Goal: Task Accomplishment & Management: Complete application form

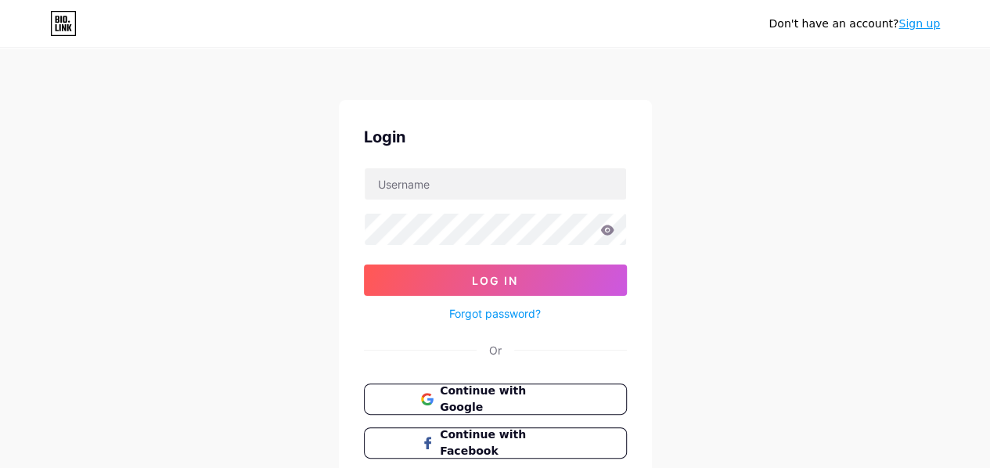
click at [918, 23] on link "Sign up" at bounding box center [918, 23] width 41 height 13
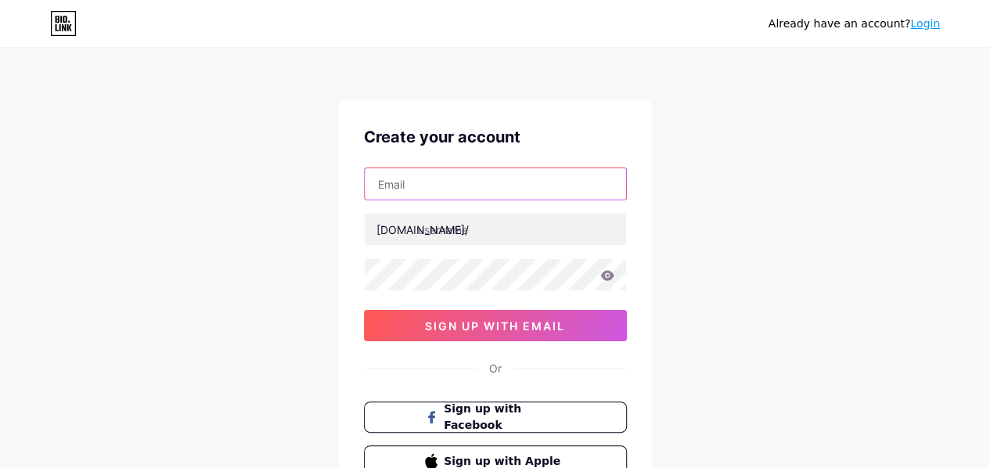
click at [480, 192] on input "text" at bounding box center [495, 183] width 261 height 31
type input "[EMAIL_ADDRESS][DOMAIN_NAME]"
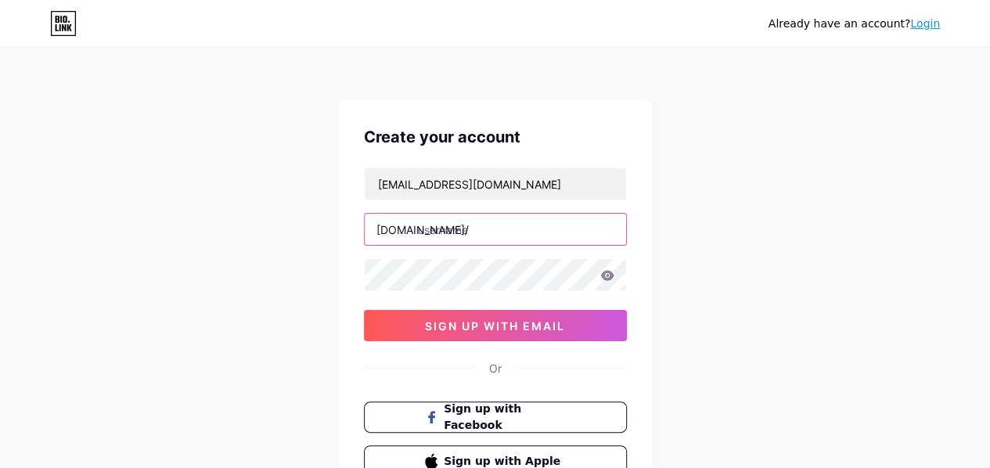
click at [524, 239] on input "text" at bounding box center [495, 229] width 261 height 31
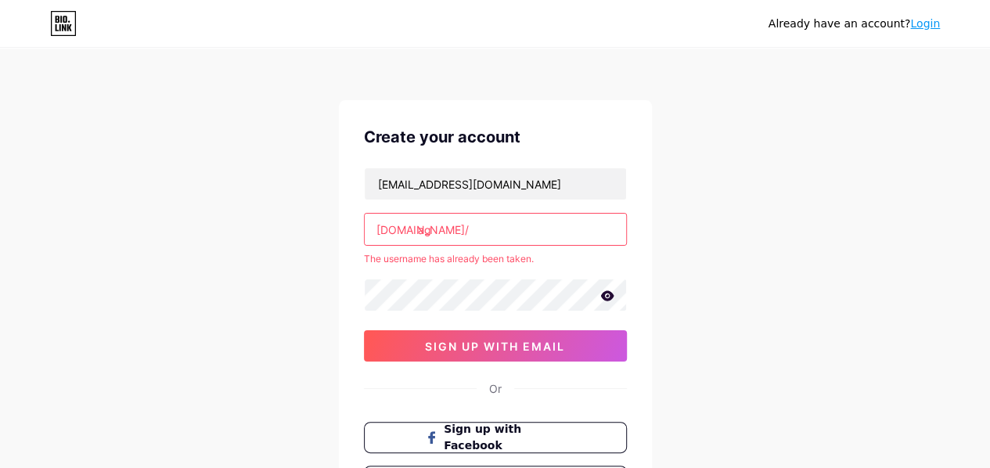
type input "a"
type input "c"
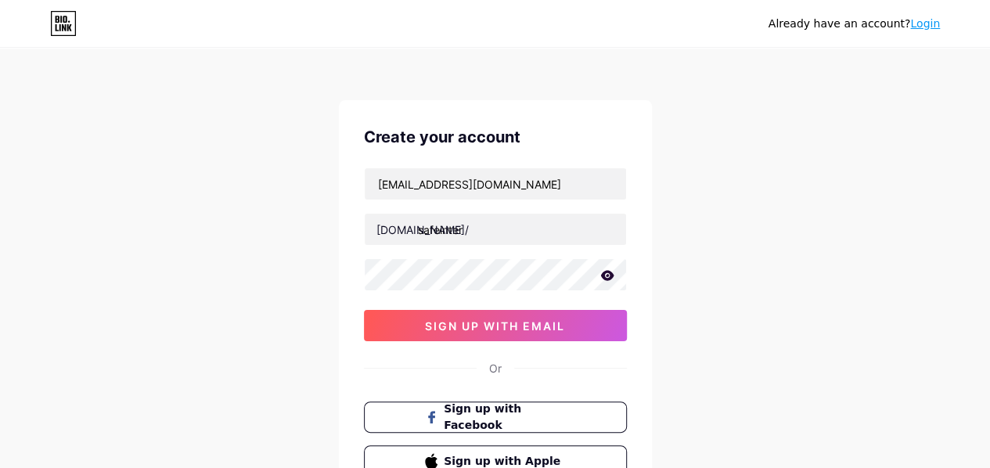
click at [707, 232] on div "Already have an account? Login Create your account [EMAIL_ADDRESS][DOMAIN_NAME]…" at bounding box center [495, 299] width 990 height 599
click at [494, 225] on input "safeinter" at bounding box center [495, 229] width 261 height 31
click at [441, 226] on input "safeinter" at bounding box center [495, 229] width 261 height 31
type input "safeinter"
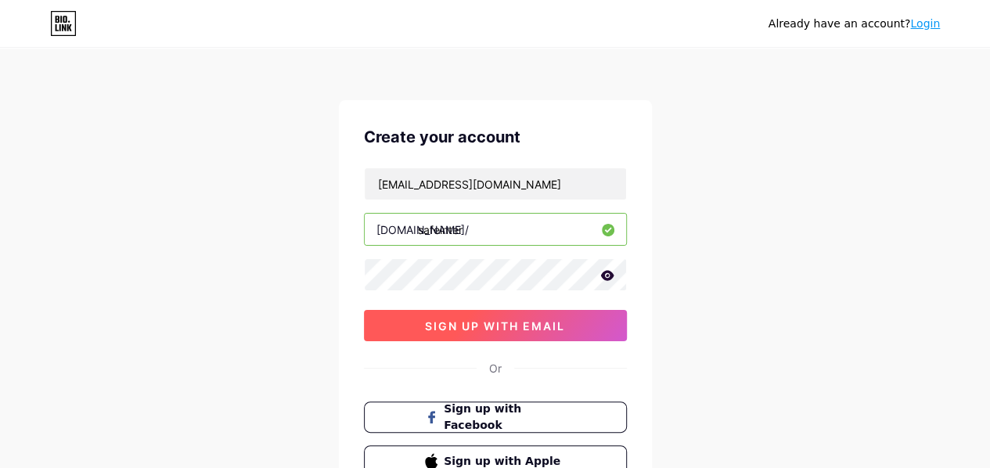
click at [514, 335] on button "sign up with email" at bounding box center [495, 325] width 263 height 31
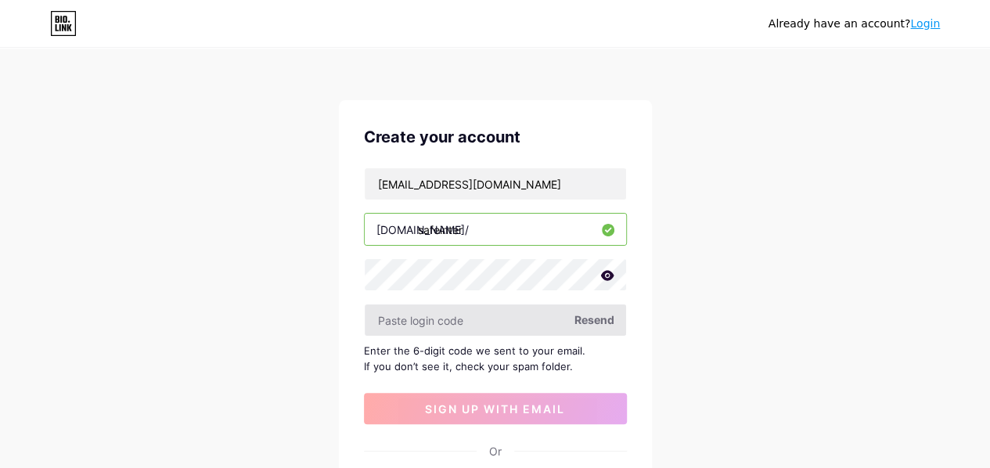
click at [517, 322] on input "text" at bounding box center [495, 319] width 261 height 31
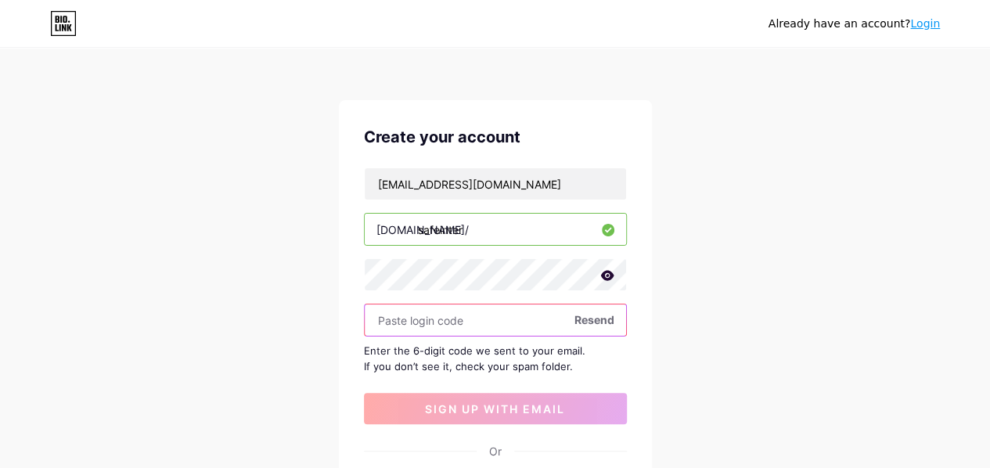
click at [466, 325] on input "text" at bounding box center [495, 319] width 261 height 31
paste input "631205"
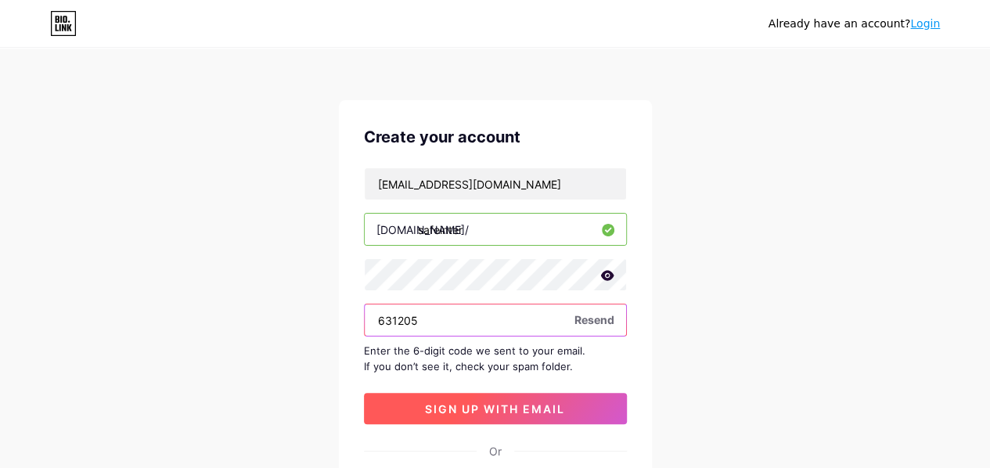
type input "631205"
click at [523, 408] on span "sign up with email" at bounding box center [495, 408] width 140 height 13
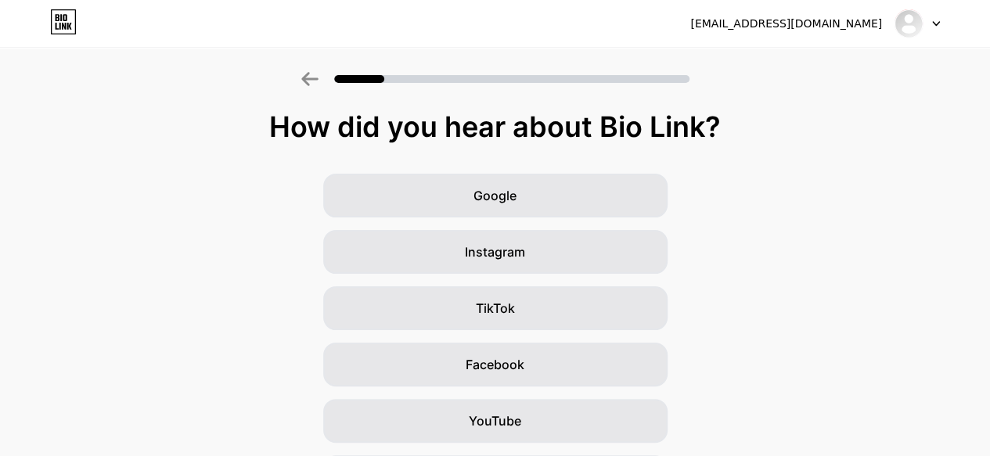
scroll to position [146, 0]
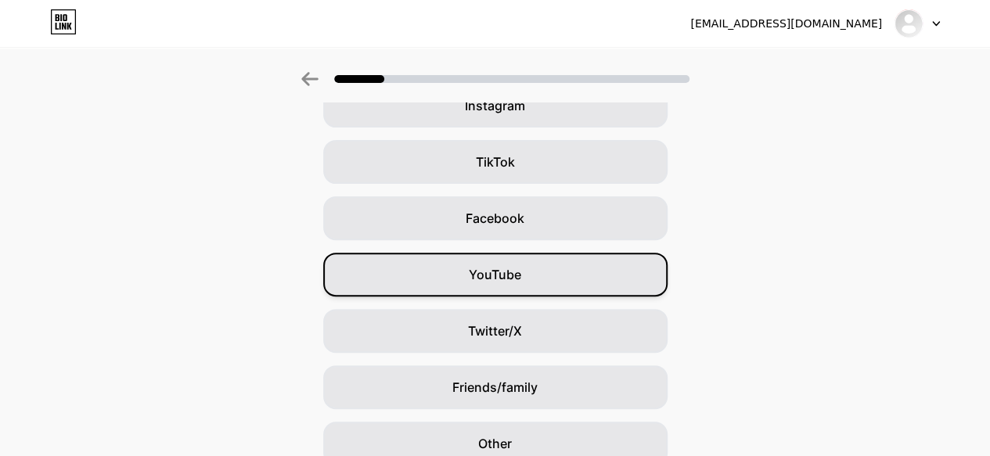
click at [550, 281] on div "YouTube" at bounding box center [495, 275] width 344 height 44
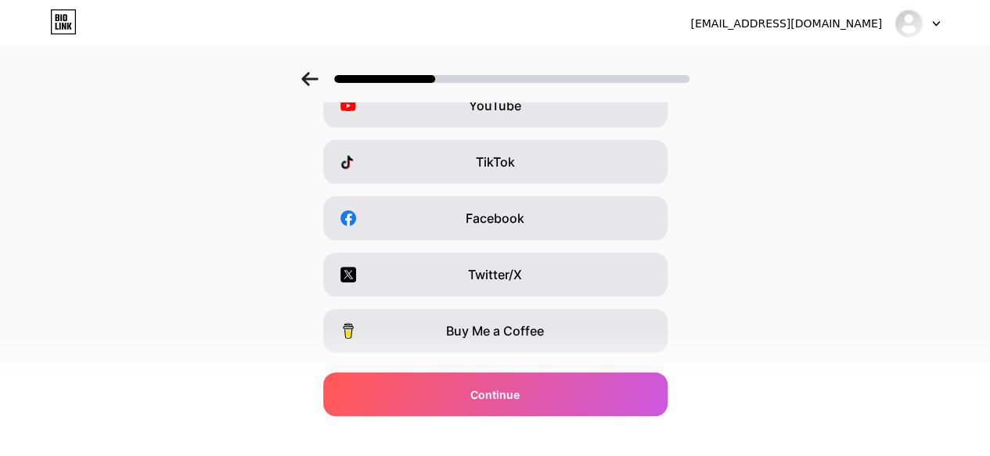
scroll to position [0, 0]
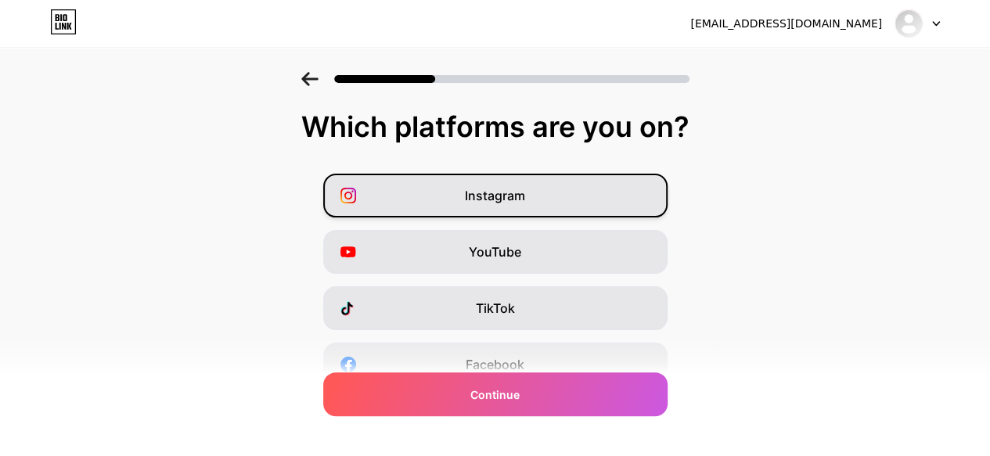
click at [552, 210] on div "Instagram" at bounding box center [495, 196] width 344 height 44
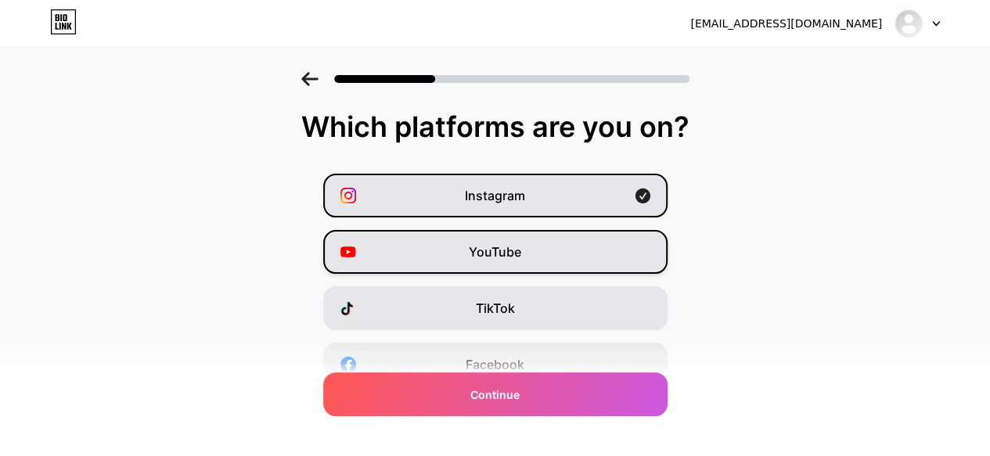
click at [606, 253] on div "YouTube" at bounding box center [495, 252] width 344 height 44
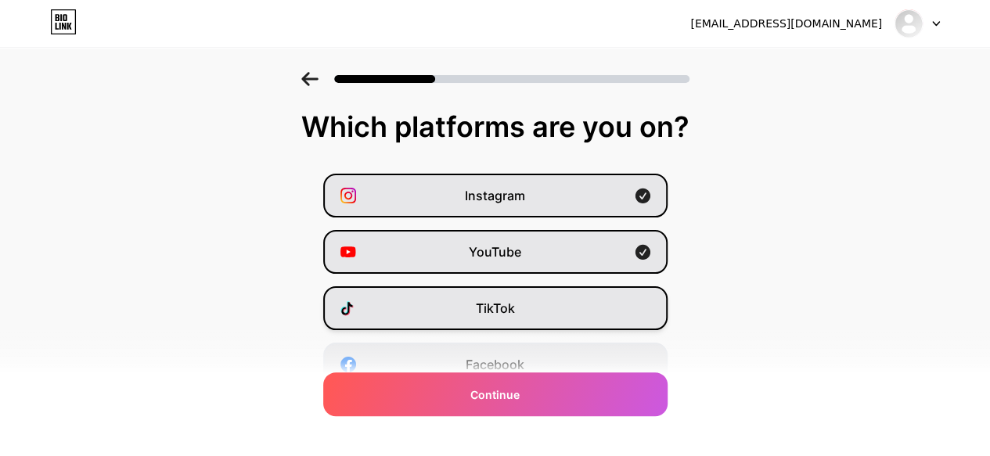
click at [606, 306] on div "TikTok" at bounding box center [495, 308] width 344 height 44
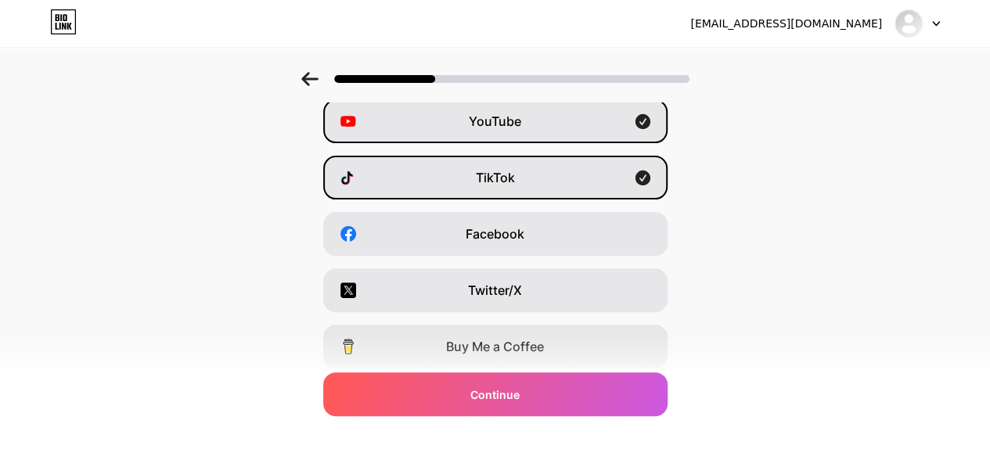
scroll to position [153, 0]
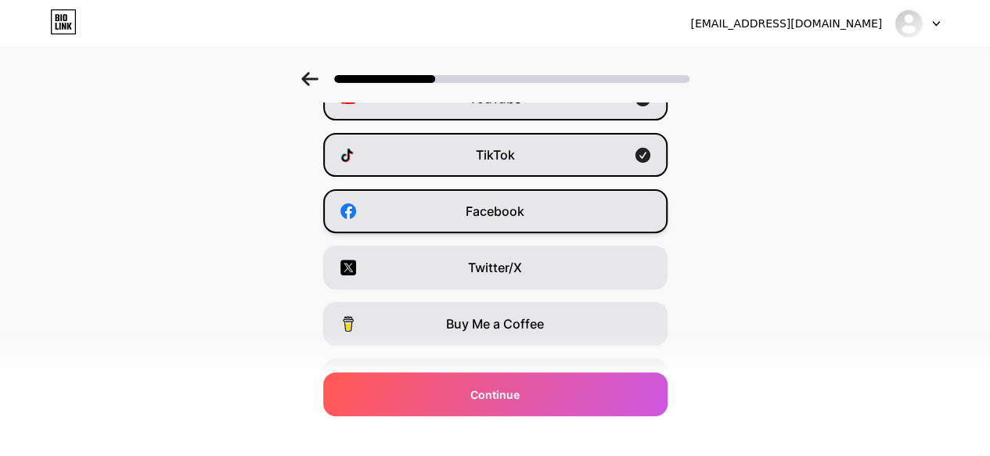
click at [590, 207] on div "Facebook" at bounding box center [495, 211] width 344 height 44
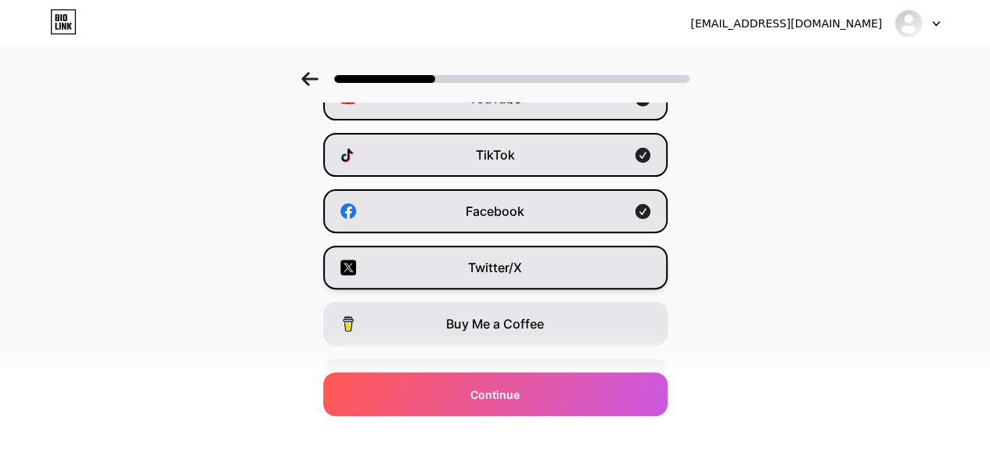
click at [600, 253] on div "Twitter/X" at bounding box center [495, 268] width 344 height 44
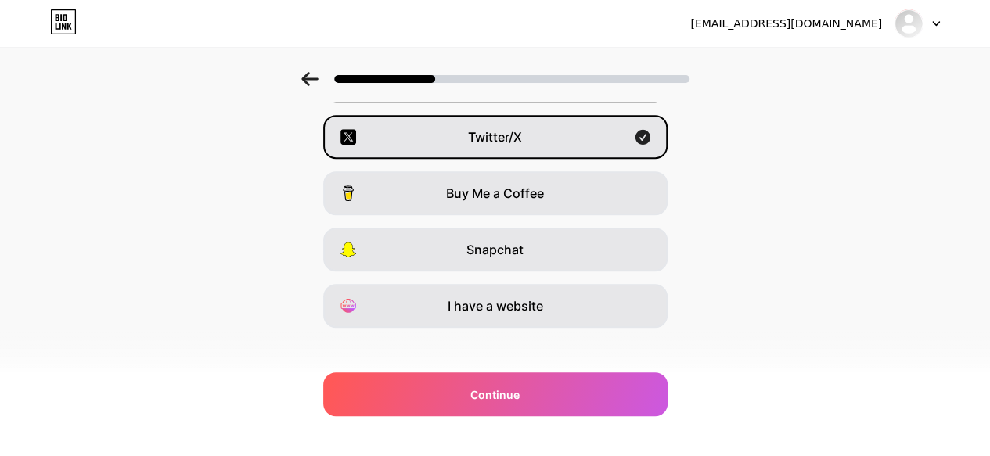
scroll to position [297, 0]
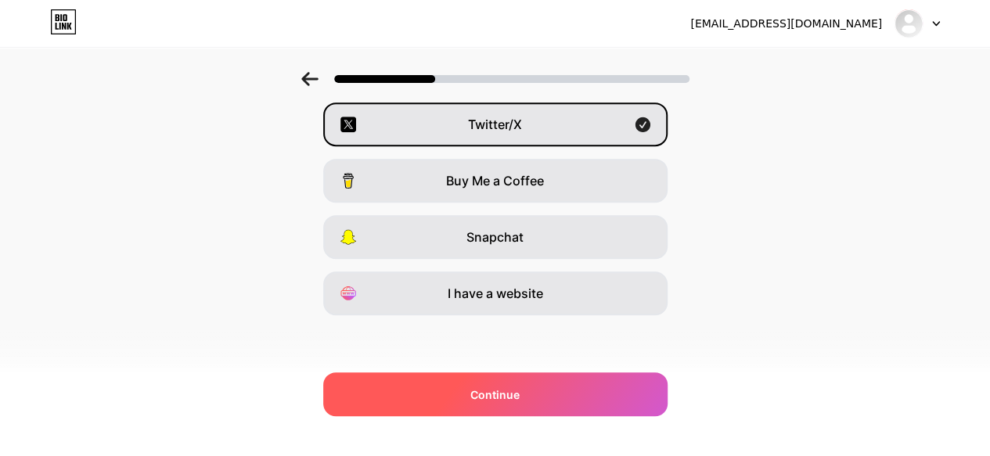
click at [555, 405] on div "Continue" at bounding box center [495, 394] width 344 height 44
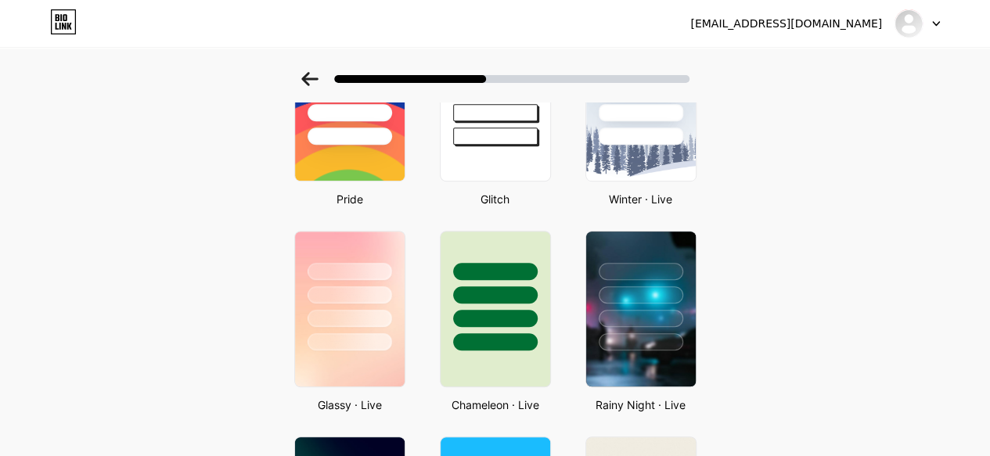
scroll to position [361, 0]
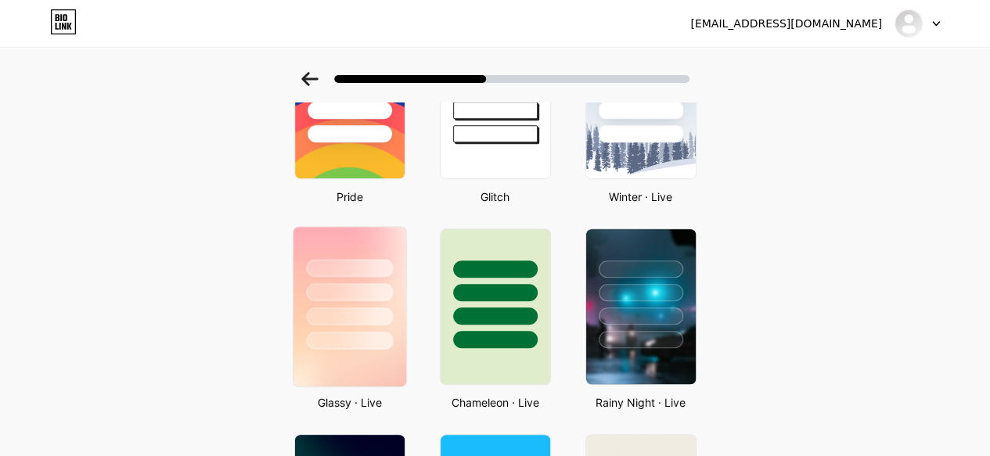
click at [366, 315] on div at bounding box center [349, 316] width 87 height 18
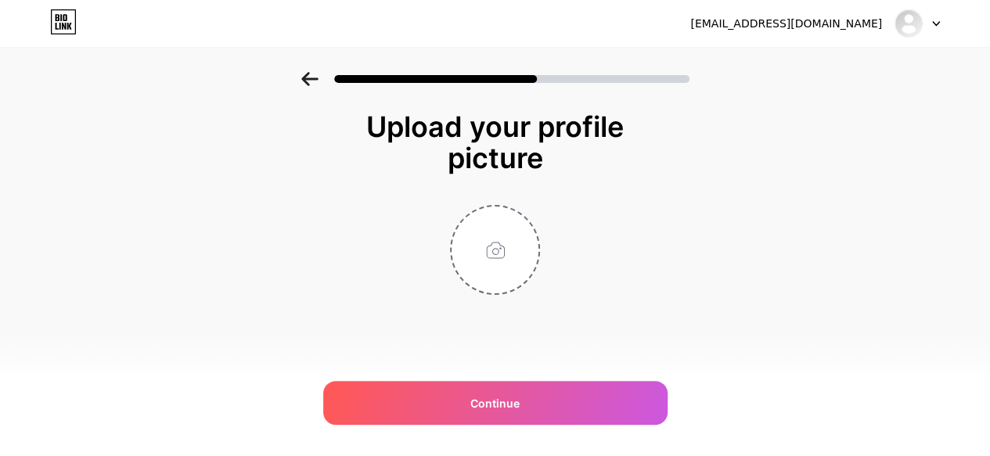
scroll to position [0, 0]
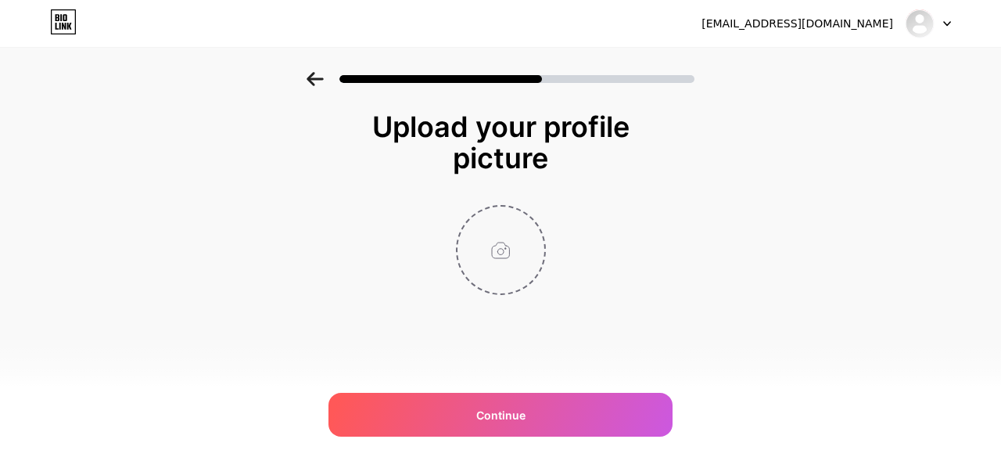
click at [506, 248] on input "file" at bounding box center [501, 250] width 87 height 87
type input "C:\fakepath\Screenshot_24ççç.png"
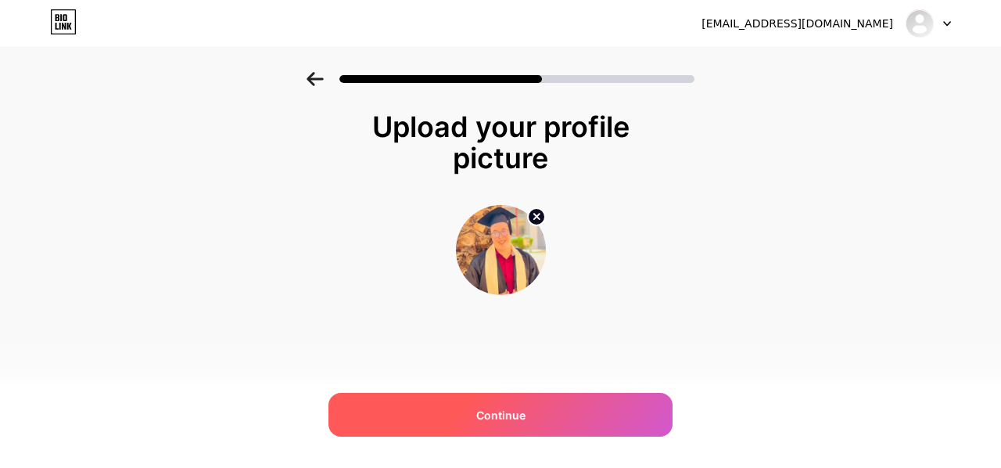
click at [509, 408] on span "Continue" at bounding box center [500, 415] width 49 height 16
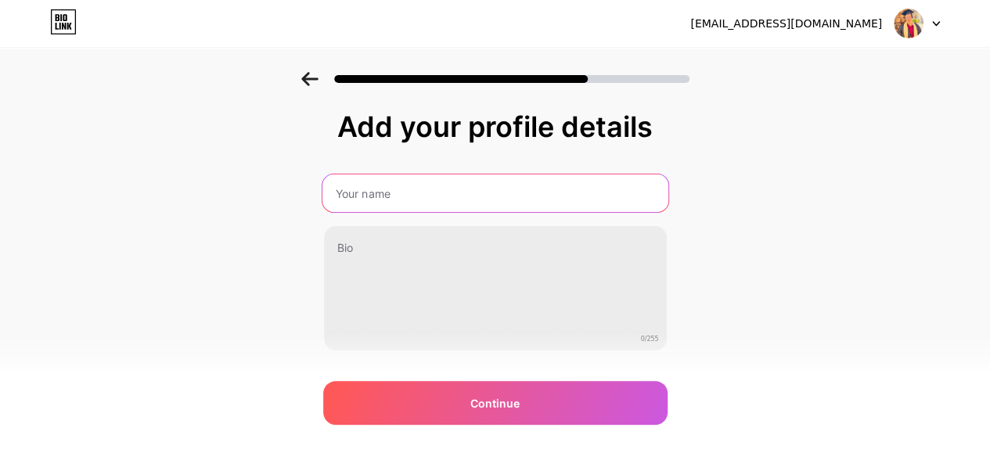
click at [415, 209] on input "text" at bounding box center [495, 193] width 346 height 38
type input "Abdennour"
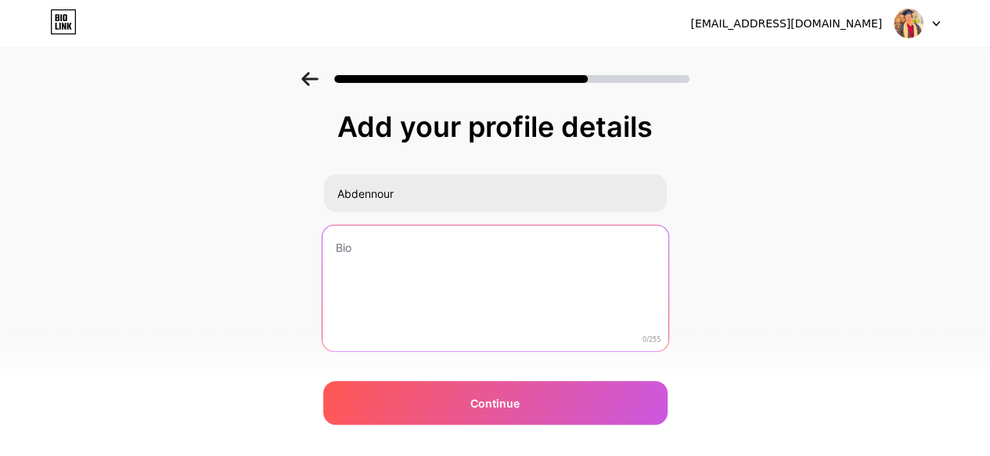
click at [366, 246] on textarea at bounding box center [495, 289] width 346 height 128
type textarea "H"
type textarea "i"
click at [433, 248] on textarea "I'am Abdennour," at bounding box center [495, 289] width 343 height 126
paste textarea "[PERSON_NAME] 🎓 Master’s Degree in Economy & Management | 💼 Digital Marketer Si…"
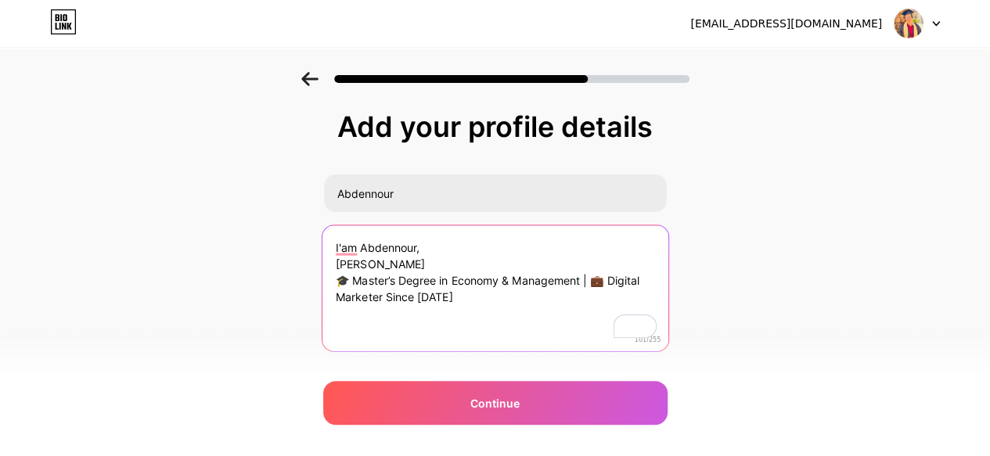
drag, startPoint x: 431, startPoint y: 250, endPoint x: 303, endPoint y: 250, distance: 128.3
click at [303, 250] on div "Add your profile details Abdennour I'am Abdennour, [PERSON_NAME] 🎓 Master’s Deg…" at bounding box center [495, 251] width 990 height 358
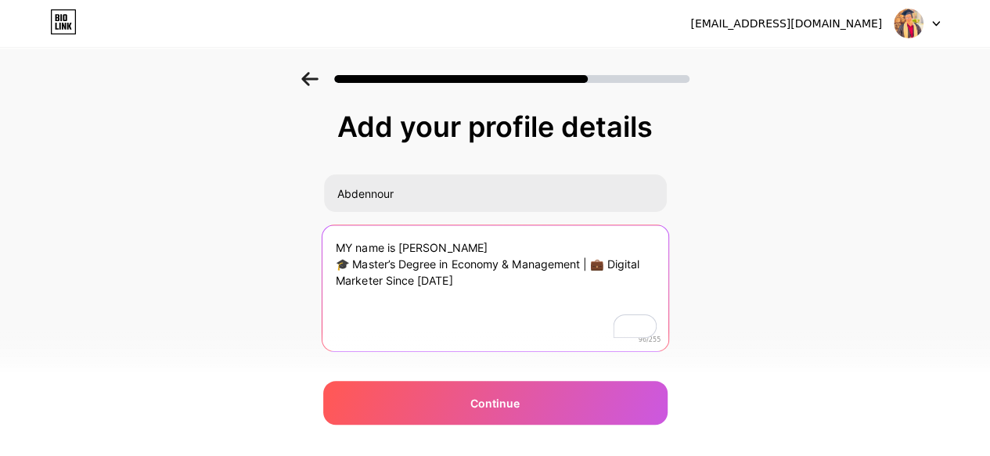
click at [469, 246] on textarea "MY name is [PERSON_NAME] 🎓 Master’s Degree in Economy & Management | 💼 Digital …" at bounding box center [495, 289] width 346 height 128
click at [460, 282] on textarea "MY name is [PERSON_NAME], 🎓 Master’s Degree in Economy & Management | 💼 Digital…" at bounding box center [495, 289] width 346 height 128
paste textarea "🚀 Focused on results. Inspired by innovation. Dedicated to digital growth."
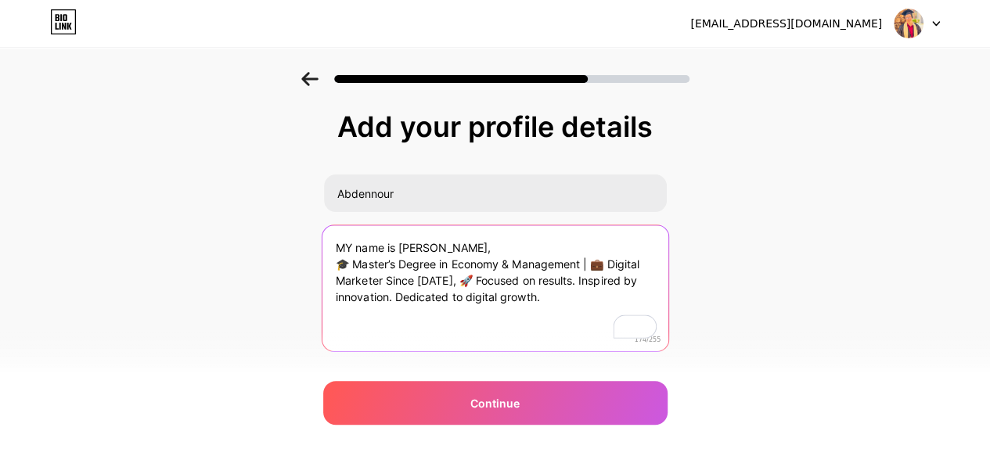
drag, startPoint x: 552, startPoint y: 297, endPoint x: 330, endPoint y: 235, distance: 229.7
click at [330, 235] on textarea "MY name is [PERSON_NAME], 🎓 Master’s Degree in Economy & Management | 💼 Digital…" at bounding box center [495, 289] width 346 height 128
type textarea "MY name is [PERSON_NAME], 🎓 Master’s Degree in Economy & Management | 💼 Digital…"
click at [634, 237] on textarea "MY name is [PERSON_NAME], 🎓 Master’s Degree in Economy & Management | 💼 Digital…" at bounding box center [495, 289] width 346 height 128
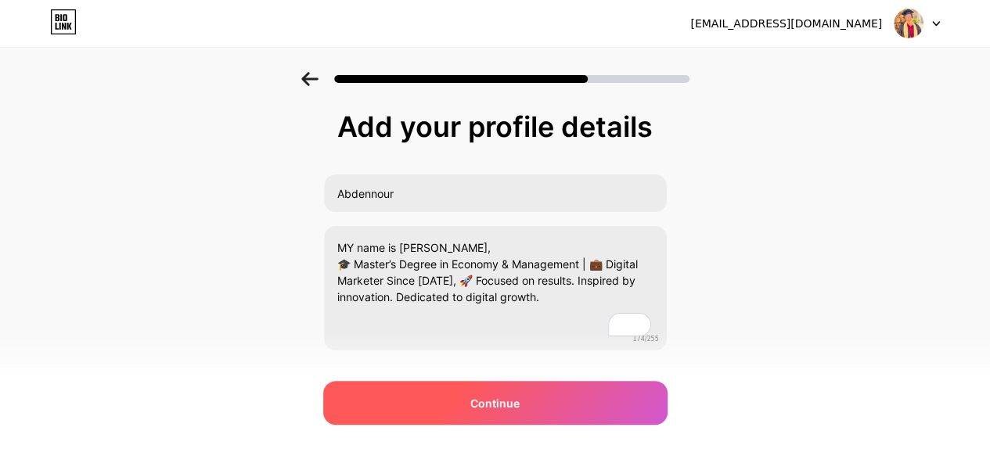
click at [497, 398] on span "Continue" at bounding box center [494, 403] width 49 height 16
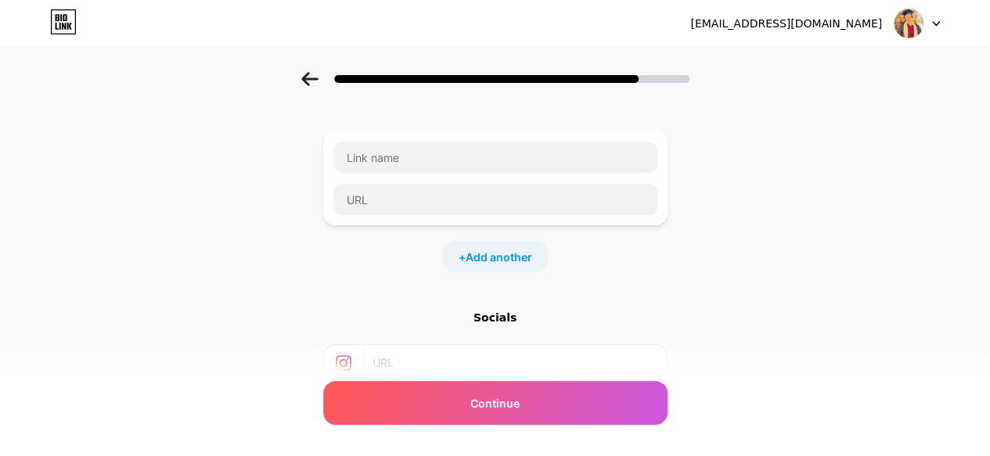
scroll to position [31, 0]
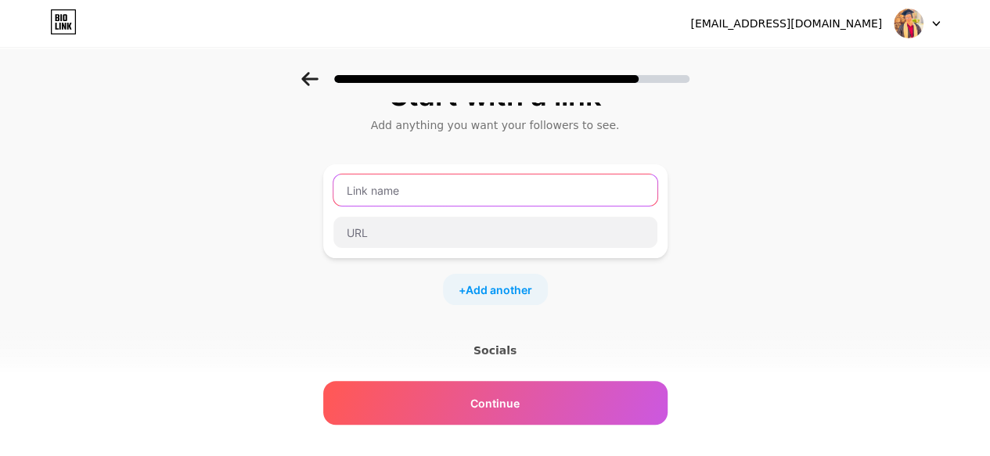
click at [505, 200] on input "text" at bounding box center [495, 189] width 324 height 31
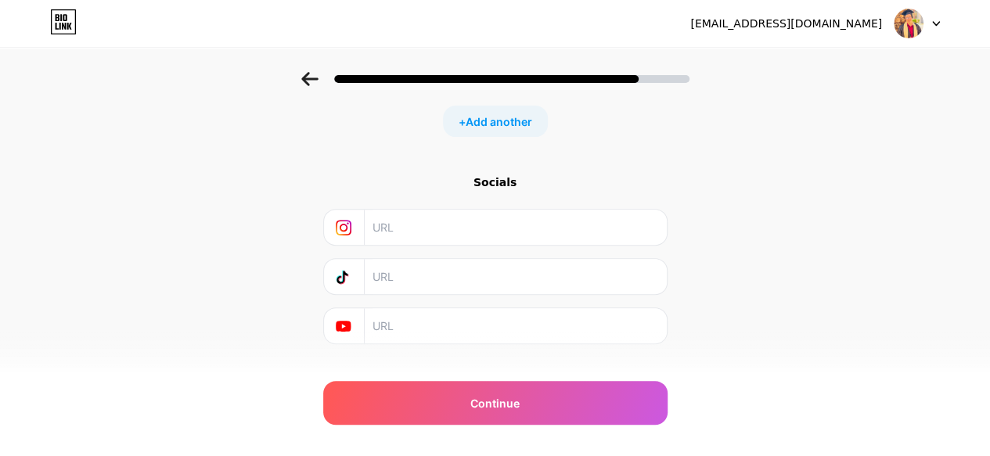
scroll to position [226, 0]
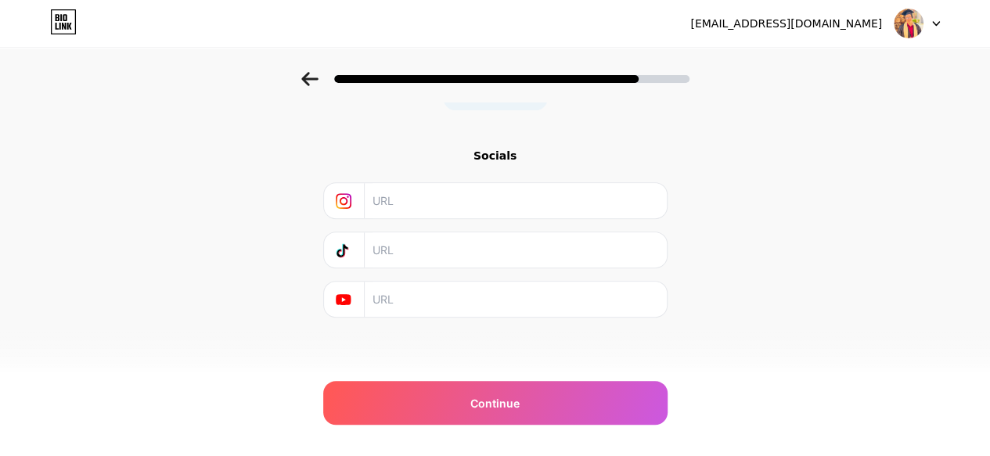
click at [451, 286] on input "text" at bounding box center [514, 299] width 284 height 35
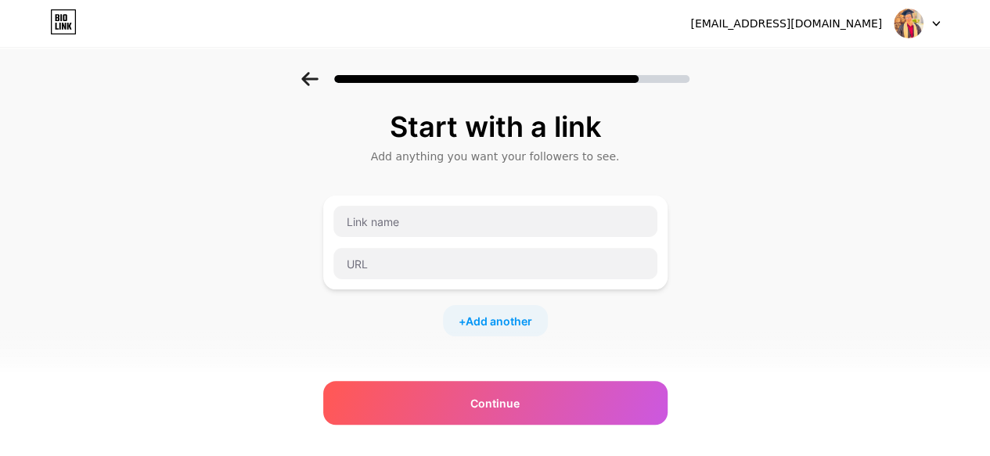
click at [928, 26] on div at bounding box center [916, 23] width 45 height 28
click at [883, 196] on div "Start with a link Add anything you want your followers to see. + Add another So…" at bounding box center [495, 347] width 990 height 550
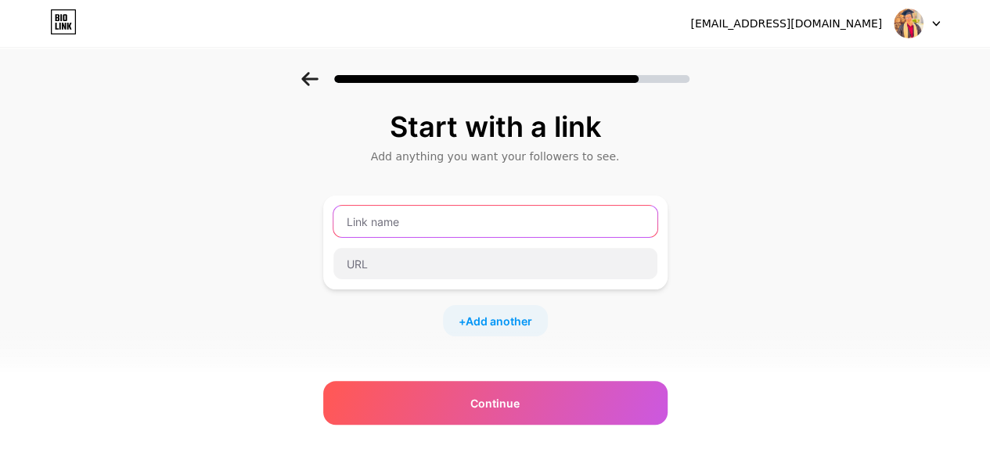
click at [516, 232] on input "text" at bounding box center [495, 221] width 324 height 31
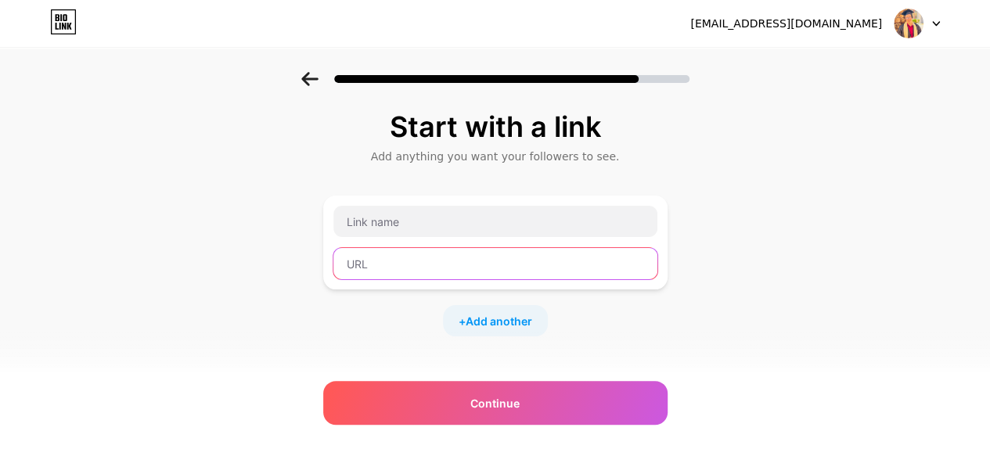
click at [509, 262] on input "text" at bounding box center [495, 263] width 324 height 31
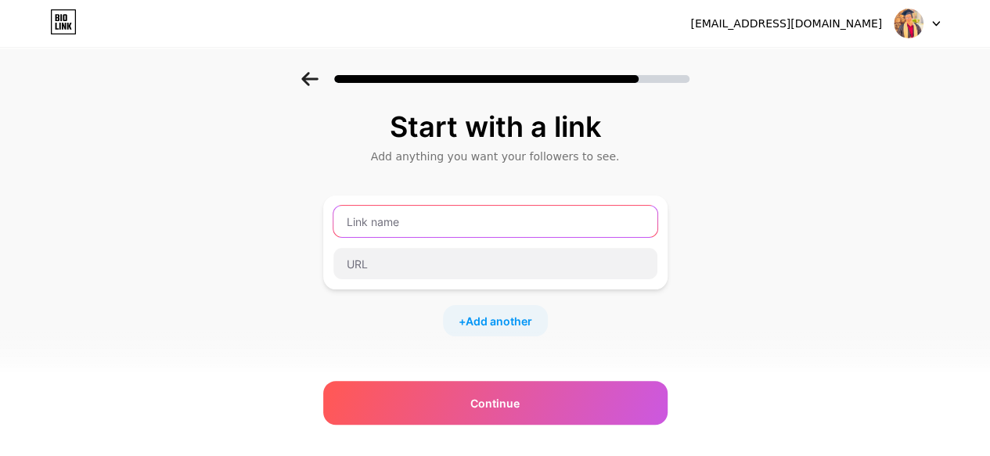
click at [585, 228] on input "text" at bounding box center [495, 221] width 324 height 31
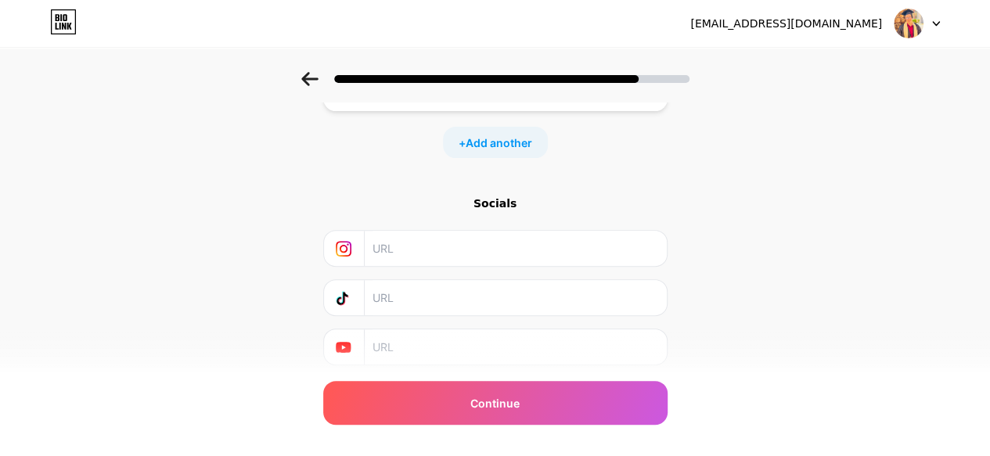
scroll to position [226, 0]
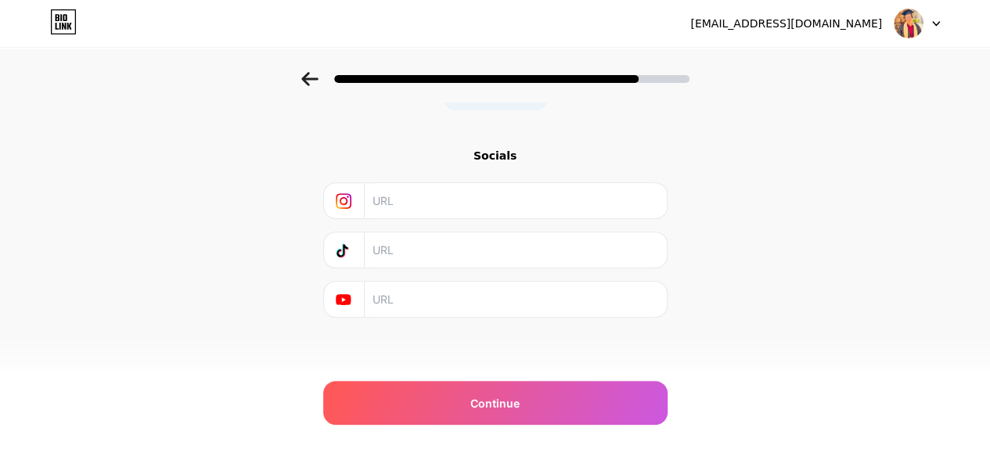
click at [539, 214] on input "text" at bounding box center [514, 200] width 284 height 35
paste input "[URL][DOMAIN_NAME]"
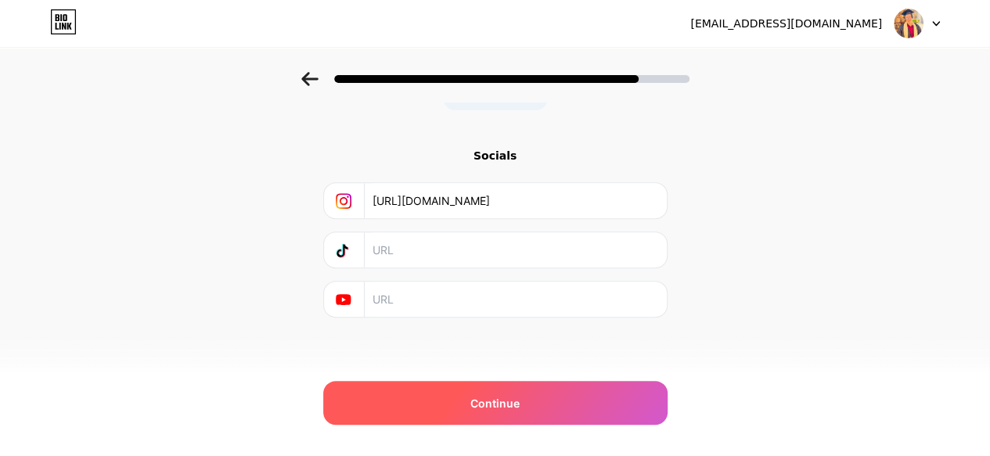
type input "[URL][DOMAIN_NAME]"
click at [473, 411] on div "Continue" at bounding box center [495, 403] width 344 height 44
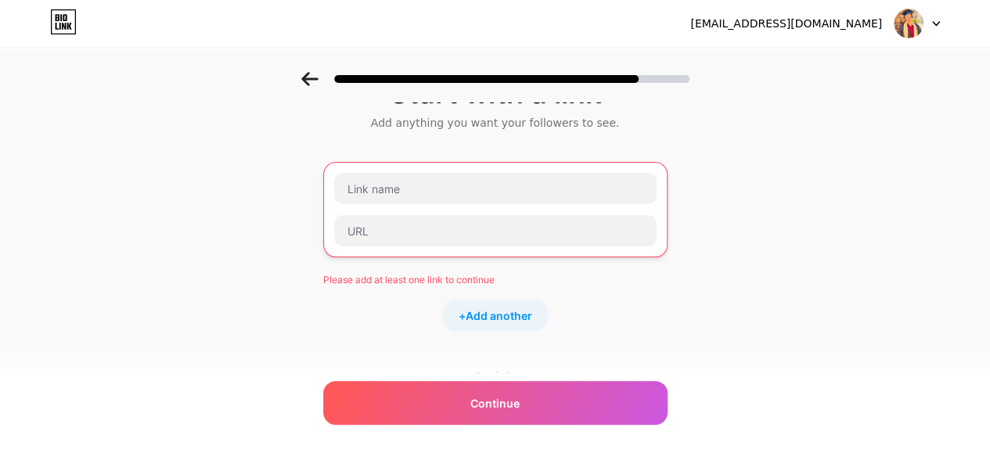
scroll to position [0, 0]
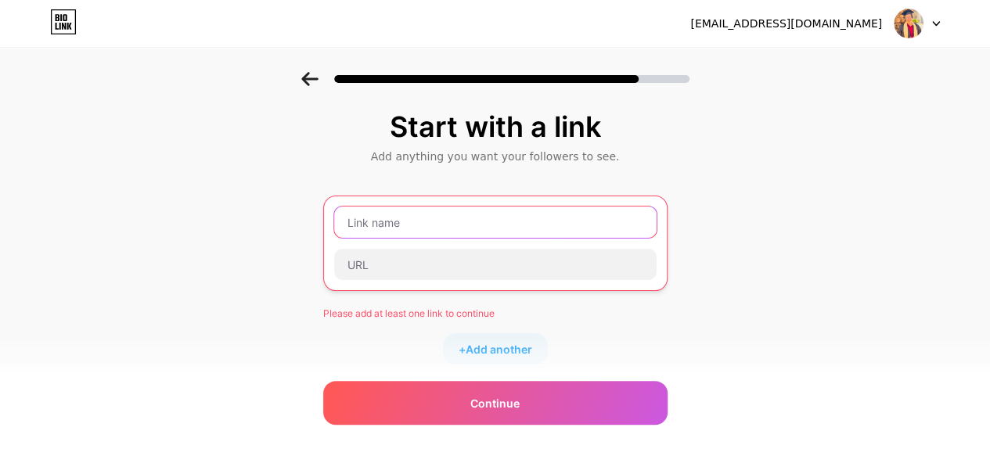
click at [534, 224] on input "text" at bounding box center [495, 222] width 322 height 31
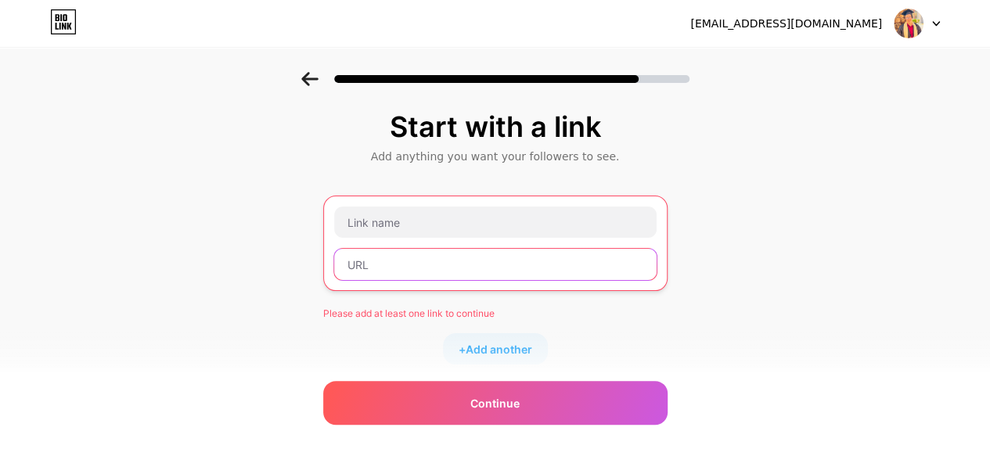
click at [524, 256] on input "text" at bounding box center [495, 264] width 322 height 31
paste input "[URL][DOMAIN_NAME]"
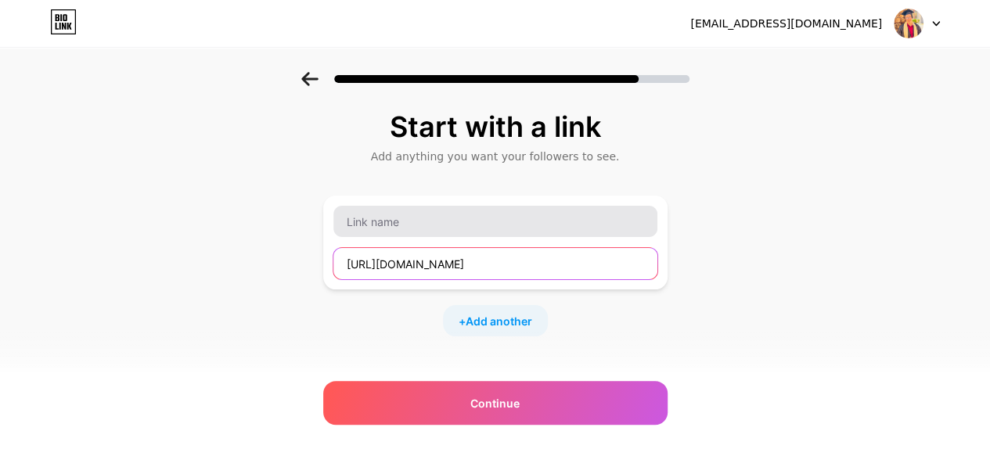
type input "[URL][DOMAIN_NAME]"
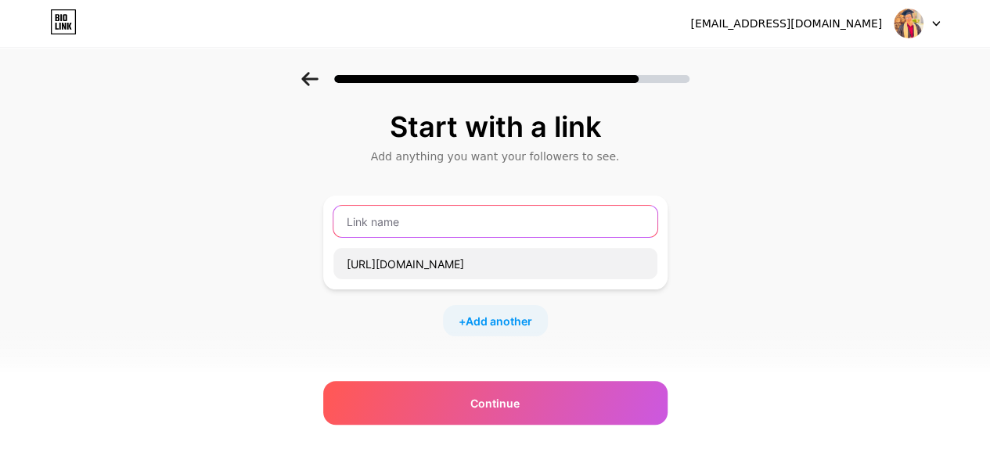
click at [491, 221] on input "text" at bounding box center [495, 221] width 324 height 31
click at [420, 207] on input "text" at bounding box center [495, 221] width 324 height 31
paste input "abdennourmarketing"
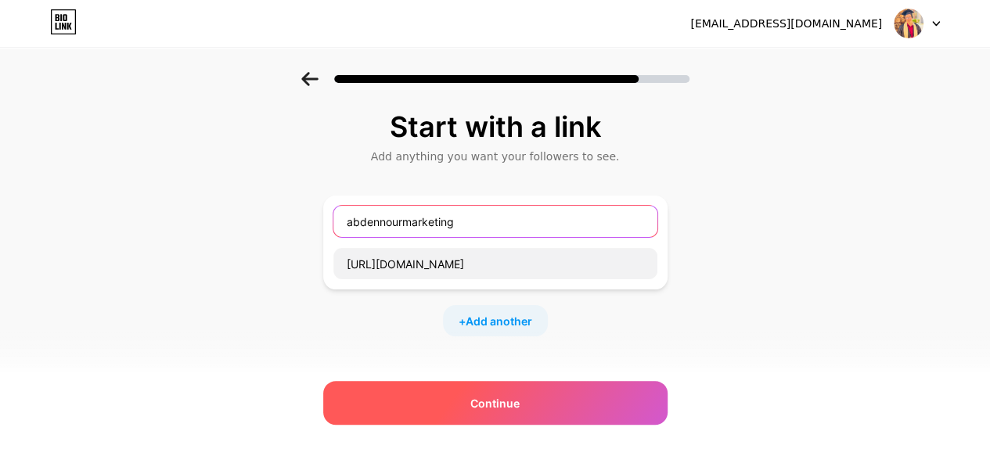
type input "abdennourmarketing"
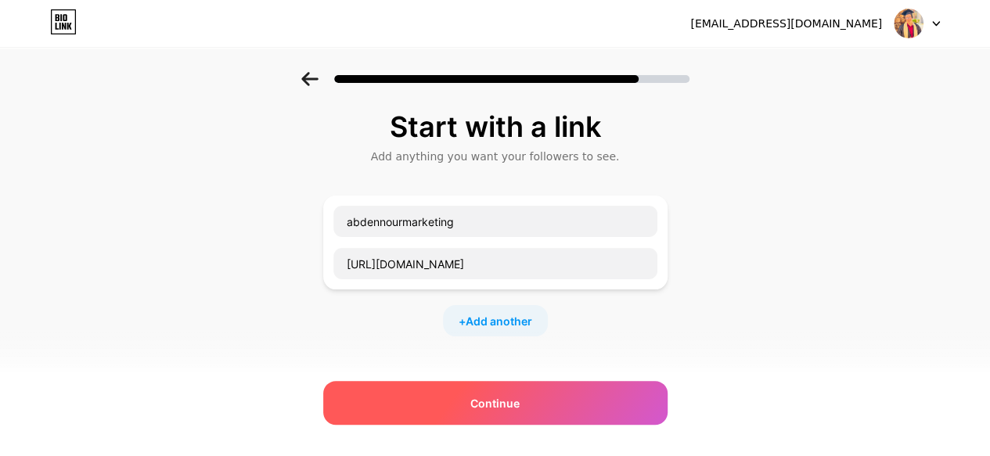
click at [515, 401] on span "Continue" at bounding box center [494, 403] width 49 height 16
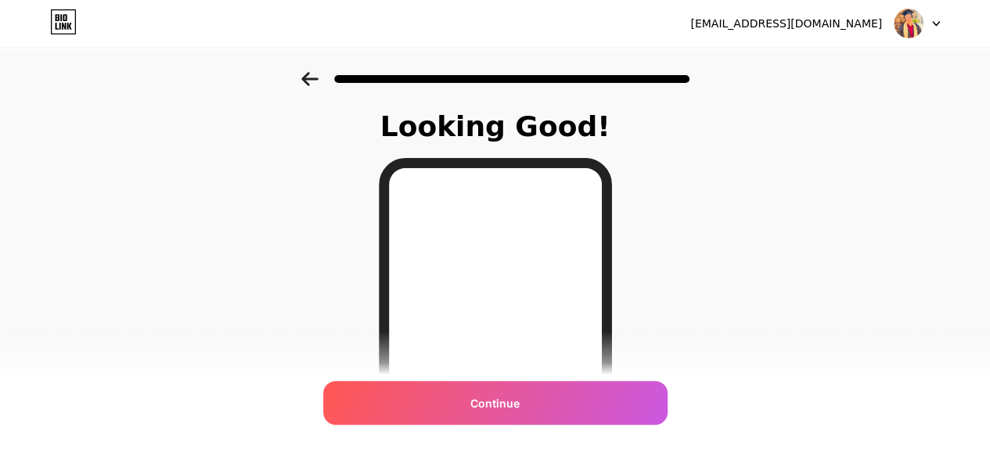
click at [315, 77] on icon at bounding box center [309, 79] width 16 height 14
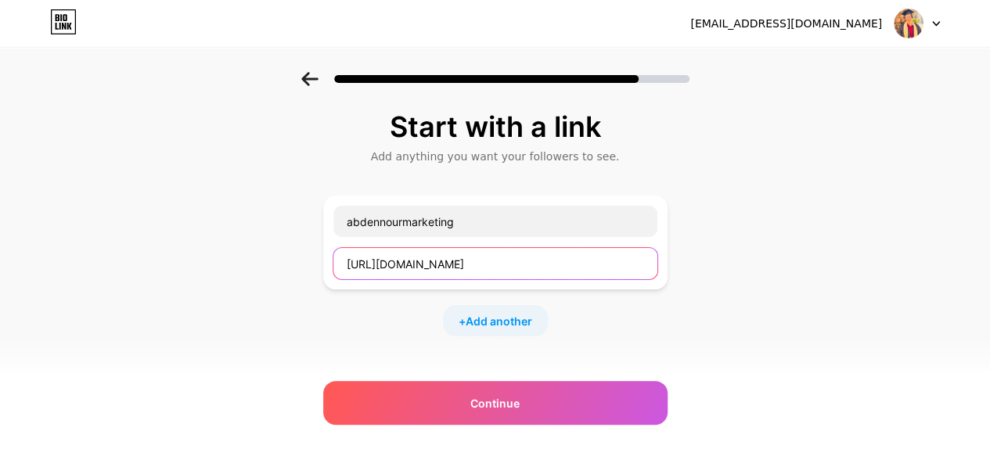
click at [529, 262] on input "[URL][DOMAIN_NAME]" at bounding box center [495, 263] width 324 height 31
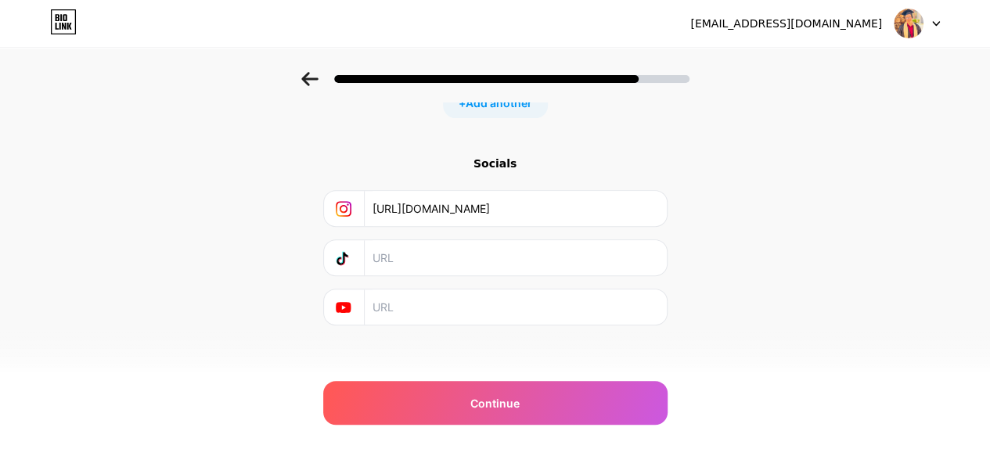
scroll to position [226, 0]
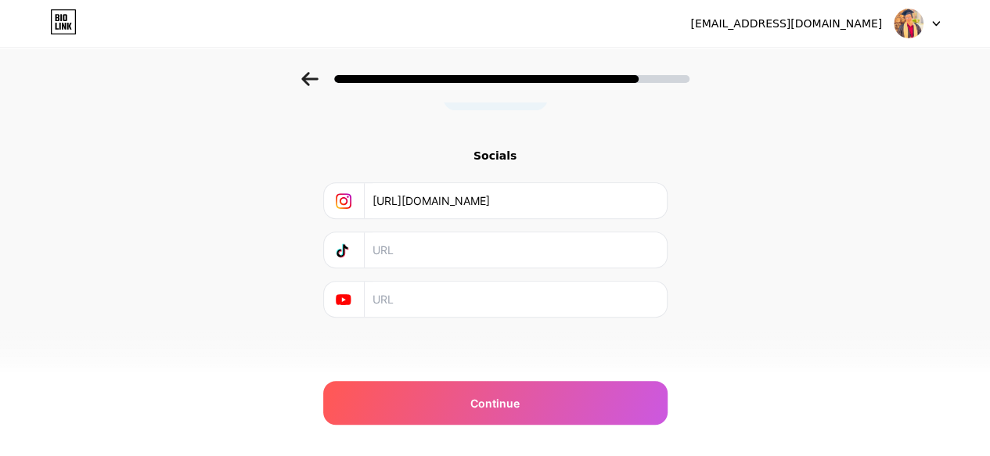
click at [469, 253] on input "text" at bounding box center [514, 249] width 284 height 35
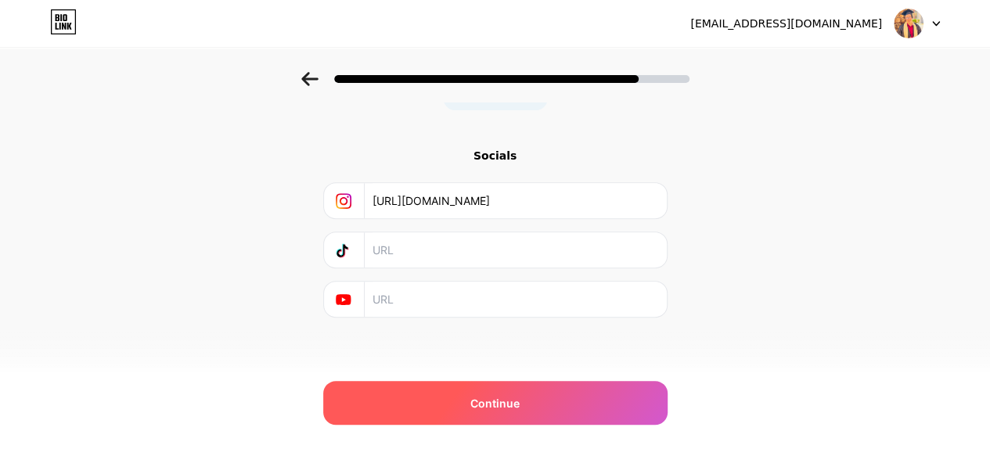
click at [516, 406] on span "Continue" at bounding box center [494, 403] width 49 height 16
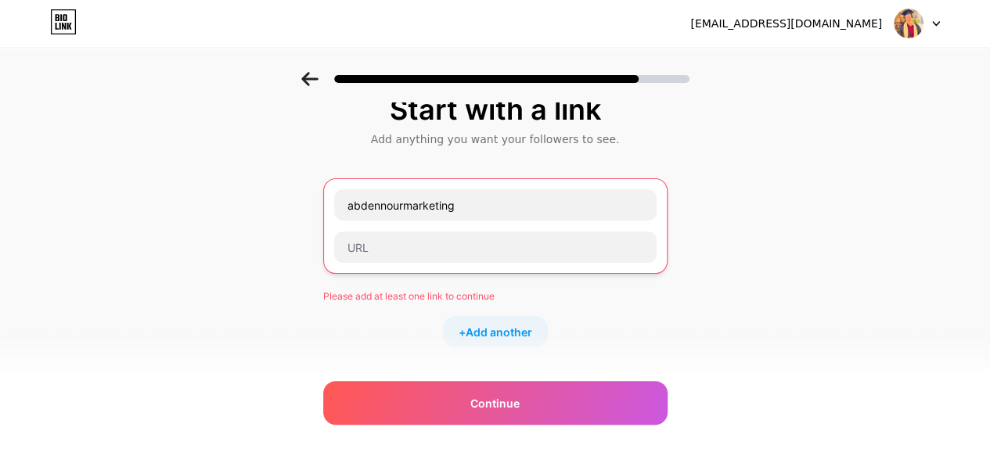
scroll to position [0, 0]
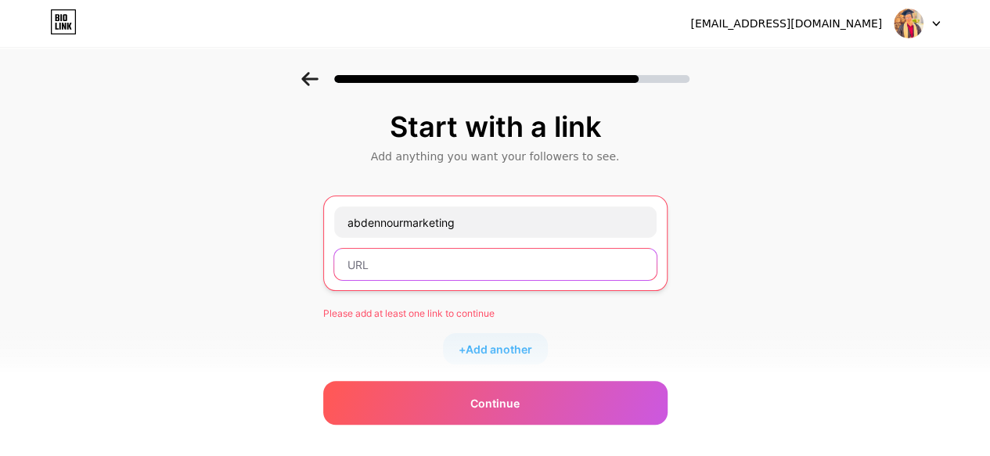
click at [445, 279] on input "text" at bounding box center [495, 264] width 322 height 31
paste input "I am Abdennour,🎓 Master’s Degree in Management 💼 Digital Marketer Since [DATE]."
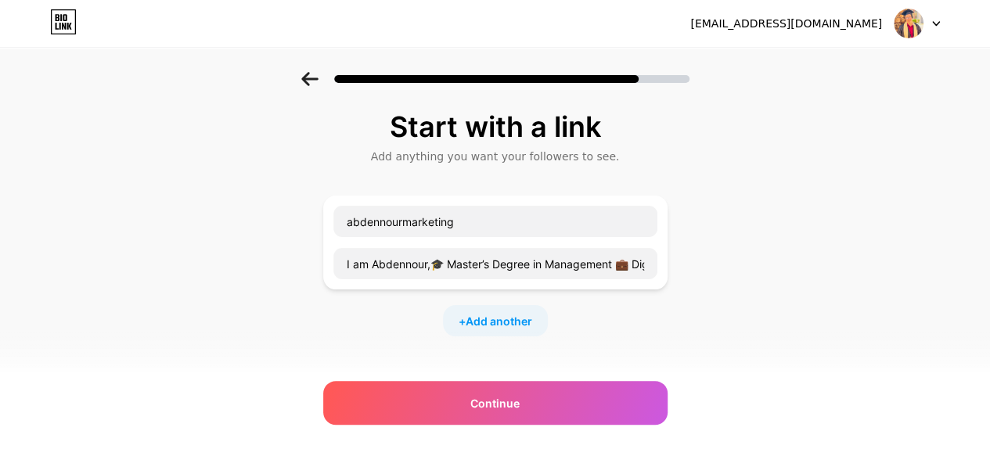
click at [477, 279] on div "abdennourmarketing I am Abdennour,🎓 Master’s Degree in Management 💼 Digital Mar…" at bounding box center [495, 243] width 344 height 94
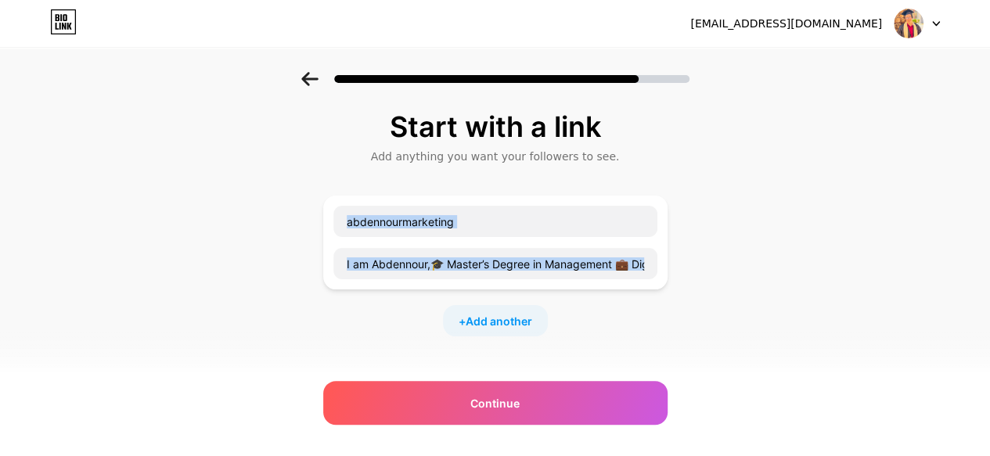
click at [477, 279] on div "abdennourmarketing I am Abdennour,🎓 Master’s Degree in Management 💼 Digital Mar…" at bounding box center [495, 243] width 344 height 94
click at [500, 261] on input "I am Abdennour,🎓 Master’s Degree in Management 💼 Digital Marketer Since [DATE]." at bounding box center [495, 263] width 324 height 31
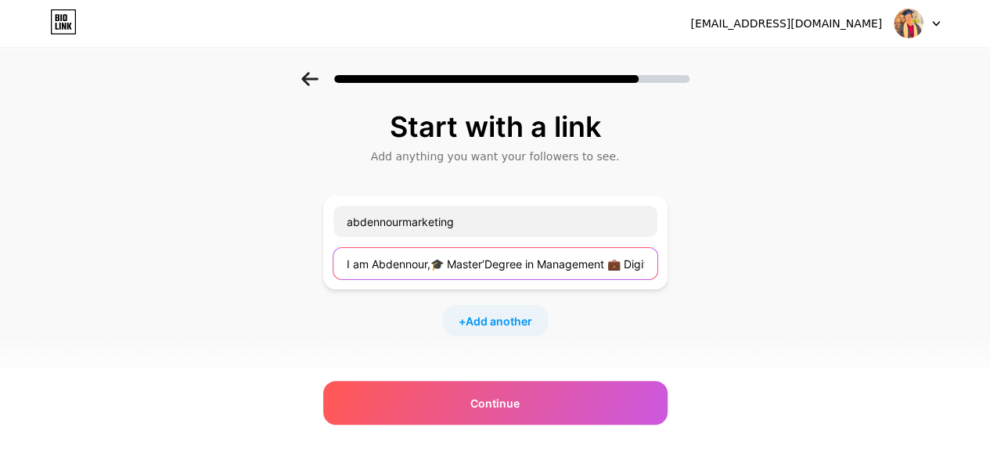
type input "I am Abdennour,🎓 MasterDegree in Management 💼 Digital Marketer Since [DATE]."
click at [500, 261] on input "I am Abdennour,🎓 MasterDegree in Management 💼 Digital Marketer Since [DATE]." at bounding box center [495, 263] width 324 height 31
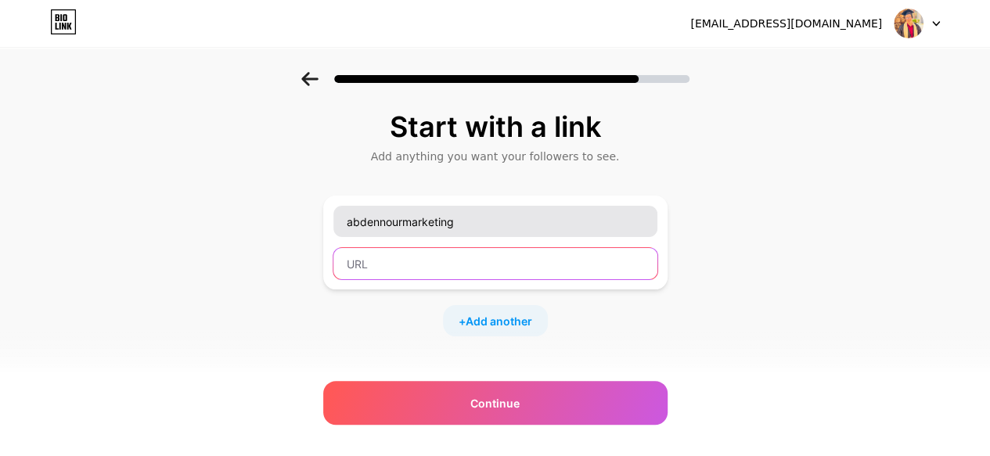
paste input "[URL][DOMAIN_NAME]"
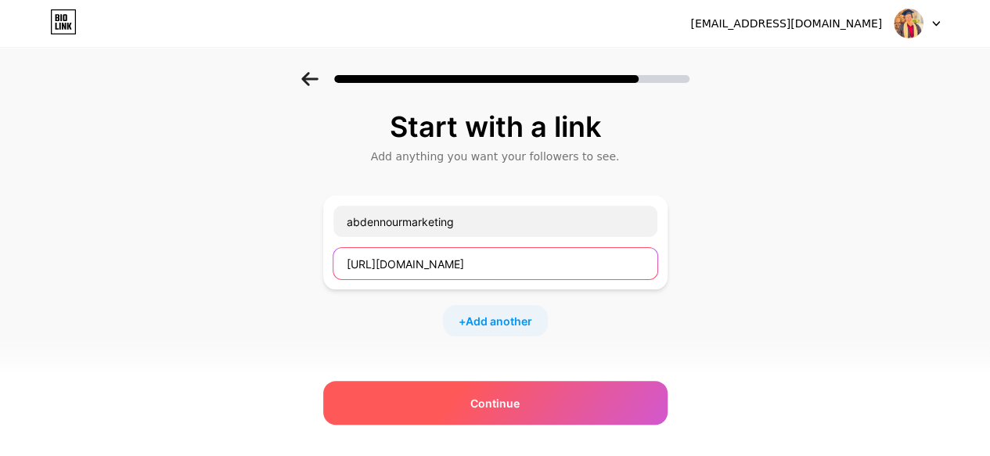
type input "[URL][DOMAIN_NAME]"
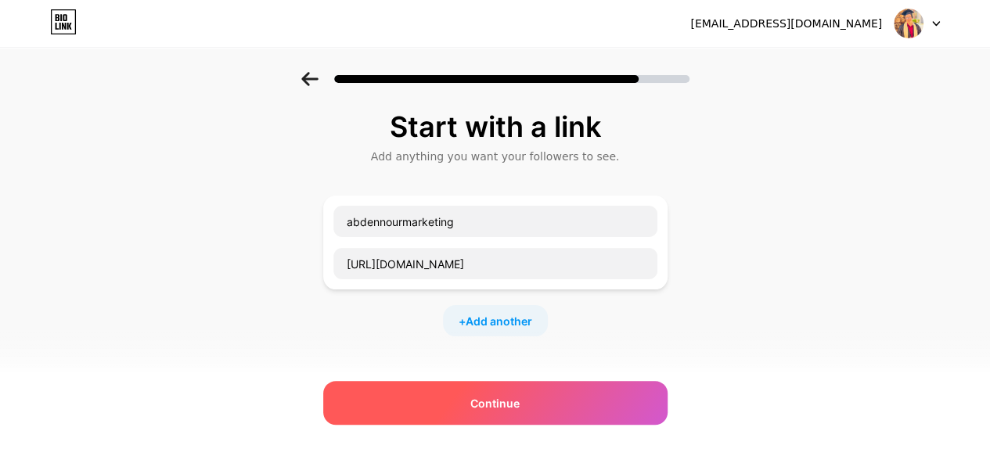
click at [549, 404] on div "Continue" at bounding box center [495, 403] width 344 height 44
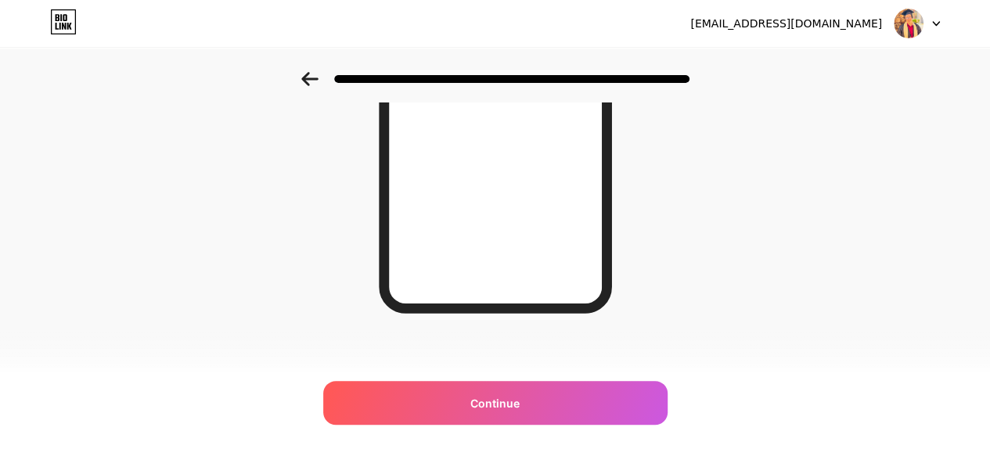
scroll to position [330, 0]
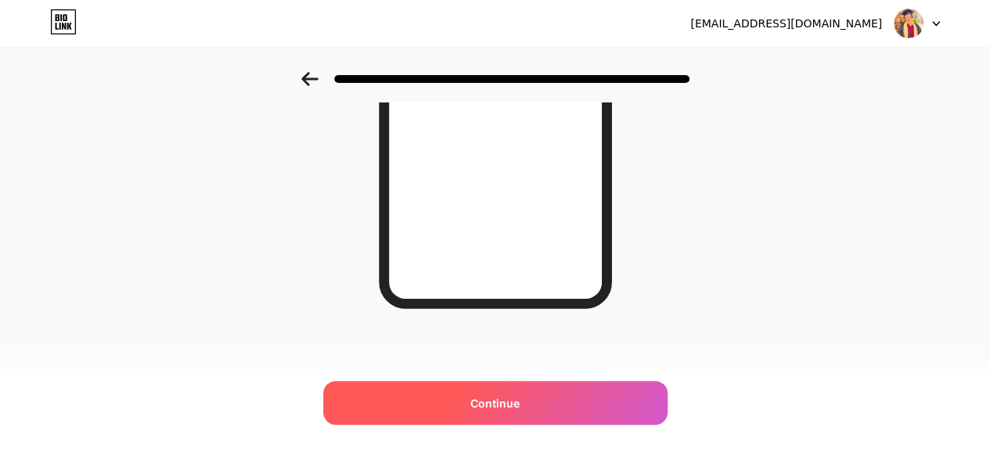
click at [570, 404] on div "Continue" at bounding box center [495, 403] width 344 height 44
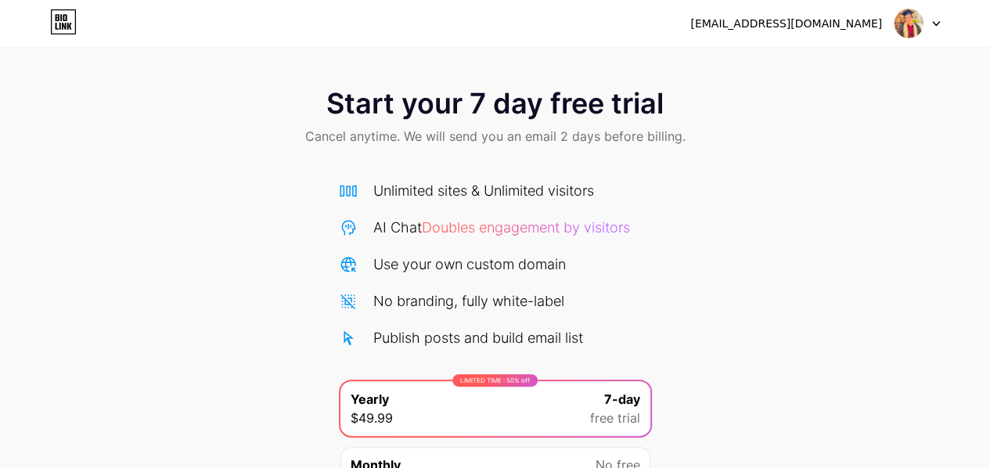
click at [940, 20] on div "[EMAIL_ADDRESS][DOMAIN_NAME] Logout" at bounding box center [495, 23] width 990 height 28
click at [933, 25] on icon at bounding box center [936, 23] width 8 height 5
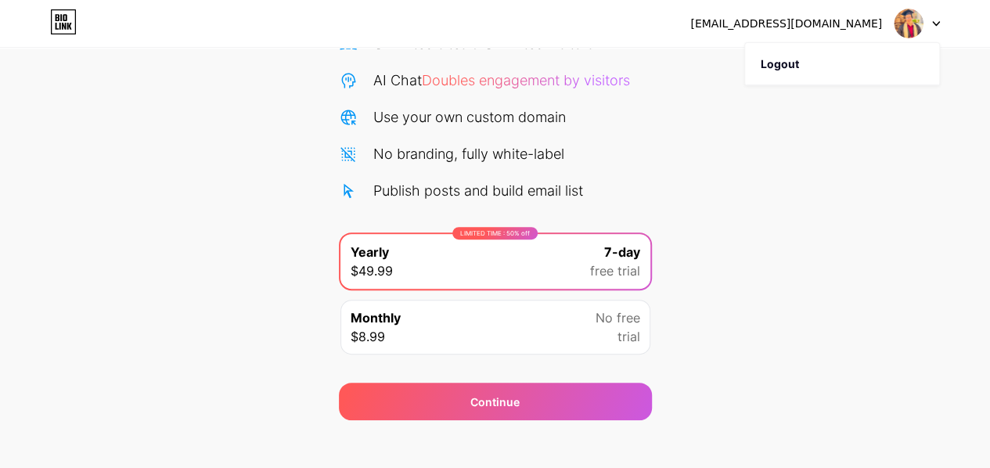
scroll to position [161, 0]
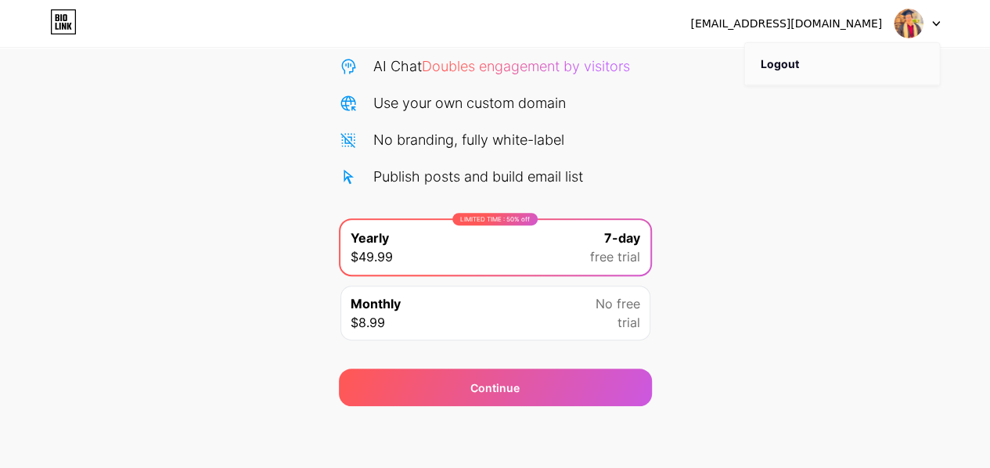
click at [788, 65] on li "Logout" at bounding box center [842, 64] width 194 height 42
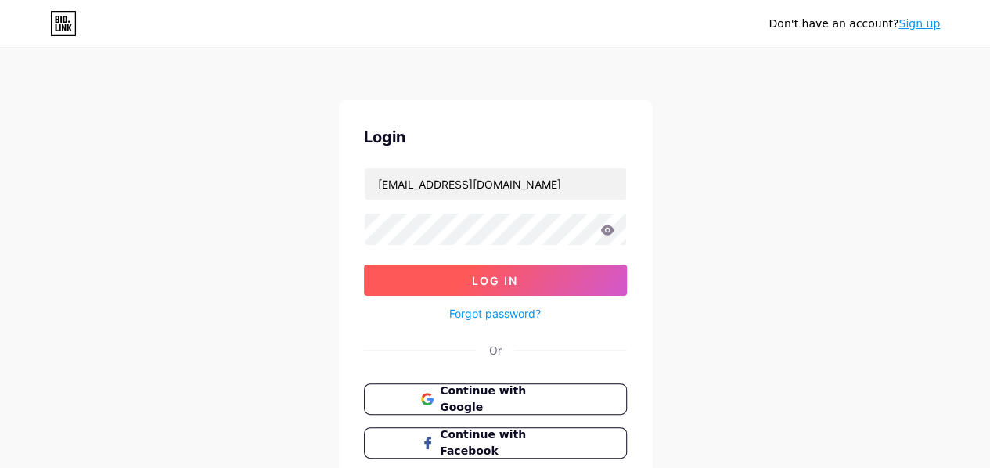
click at [524, 283] on button "Log In" at bounding box center [495, 279] width 263 height 31
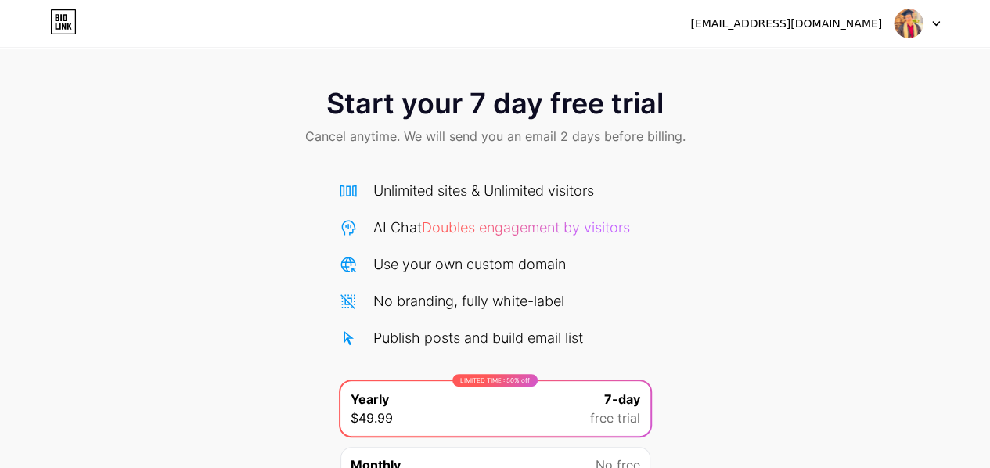
click at [908, 31] on img at bounding box center [908, 24] width 30 height 30
click at [789, 62] on li "Logout" at bounding box center [842, 64] width 194 height 42
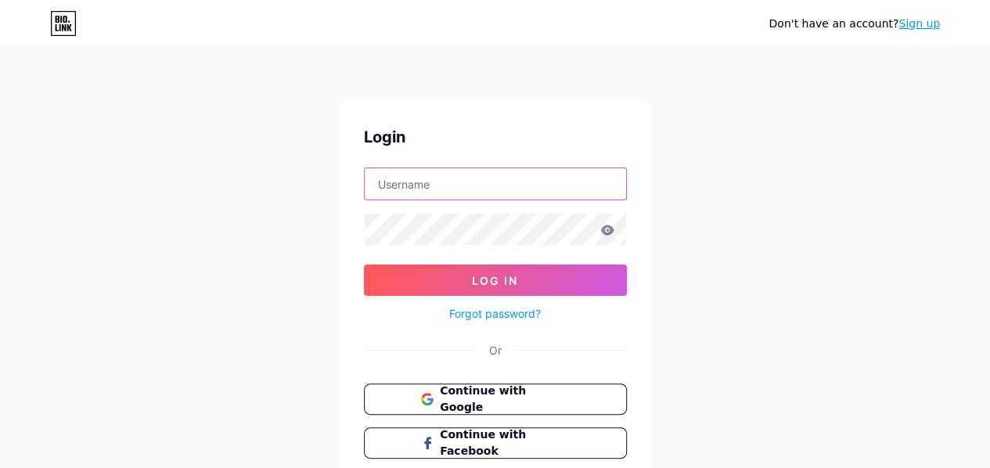
type input "[EMAIL_ADDRESS][DOMAIN_NAME]"
